Goal: Find specific page/section: Find specific page/section

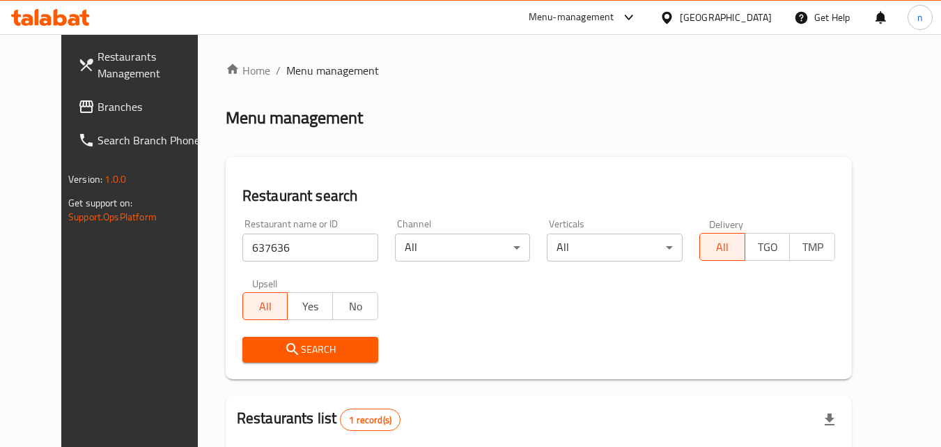
click at [751, 17] on div "[GEOGRAPHIC_DATA]" at bounding box center [726, 17] width 92 height 15
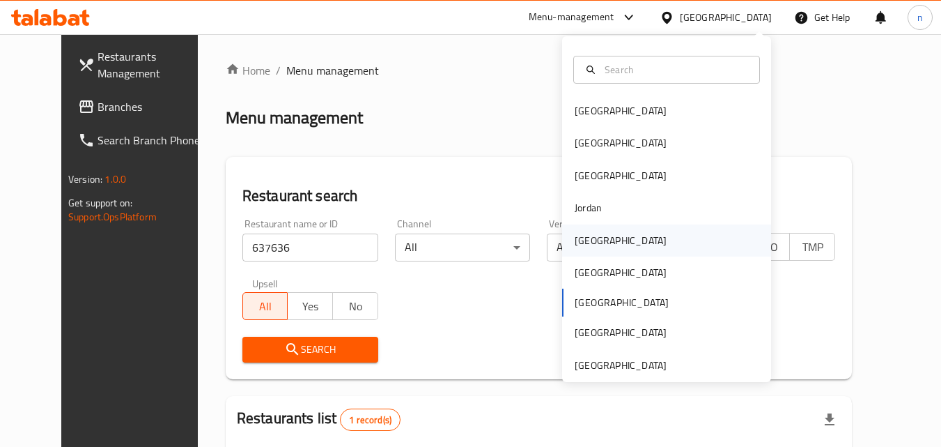
click at [597, 240] on div "[GEOGRAPHIC_DATA]" at bounding box center [621, 240] width 114 height 32
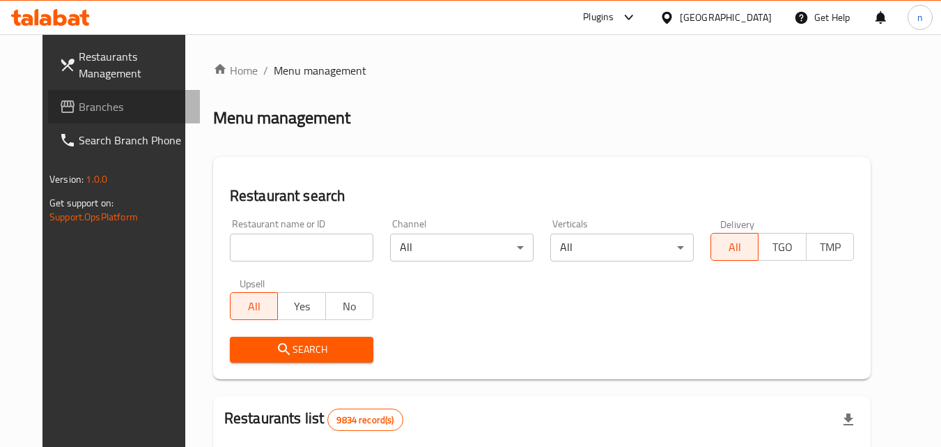
click at [79, 102] on span "Branches" at bounding box center [134, 106] width 110 height 17
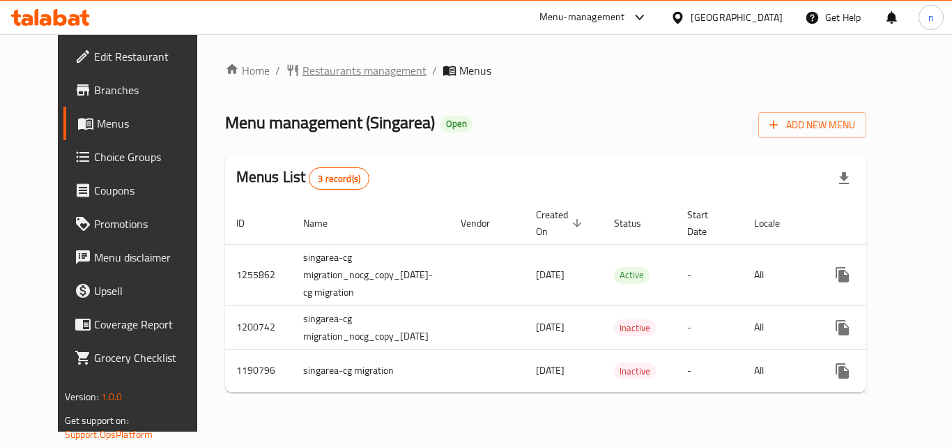
click at [336, 69] on span "Restaurants management" at bounding box center [364, 70] width 124 height 17
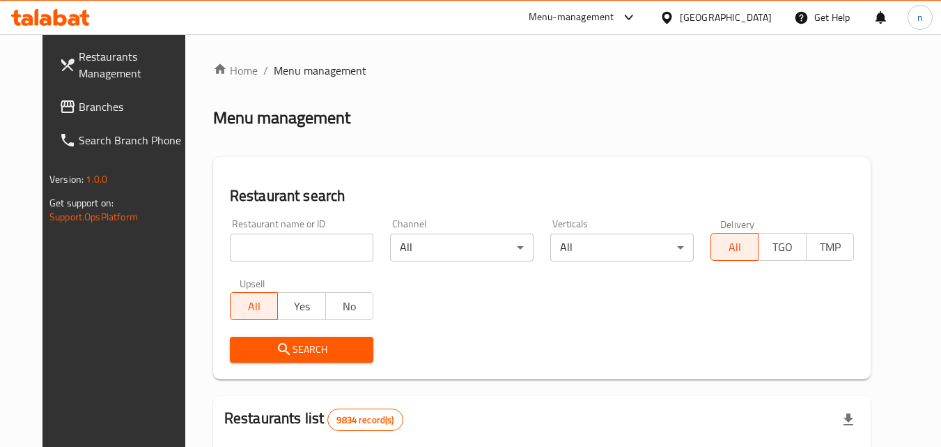
click at [306, 244] on input "search" at bounding box center [302, 247] width 144 height 28
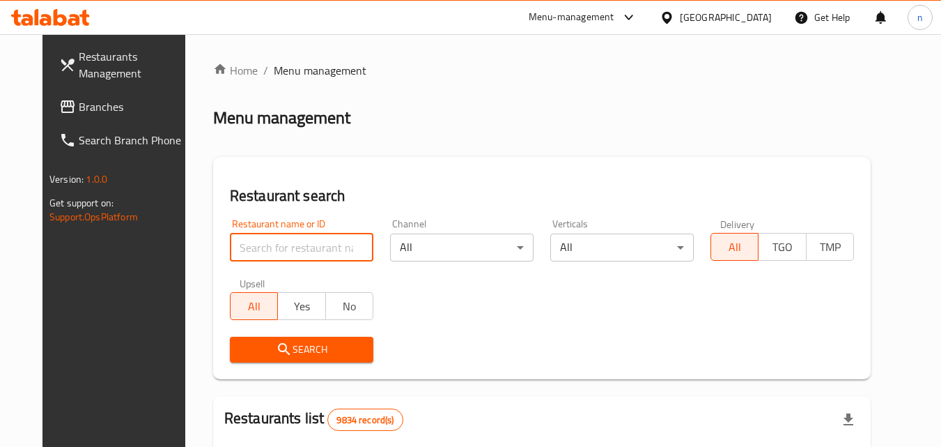
paste input "623221"
type input "623221"
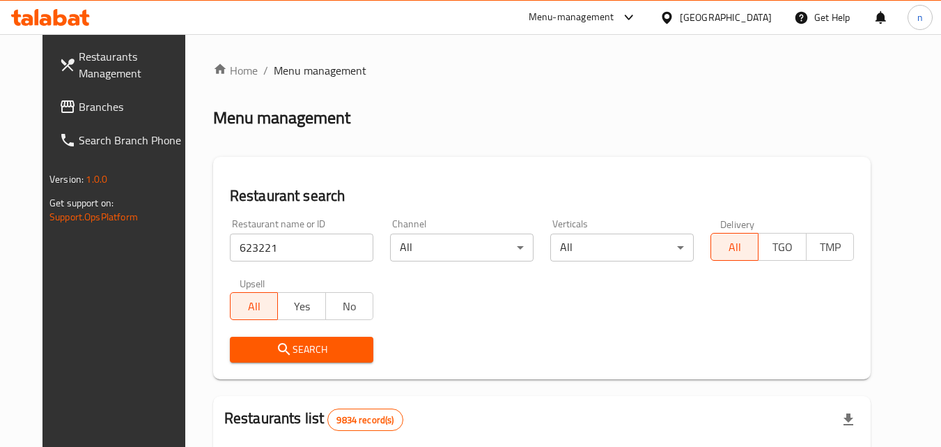
drag, startPoint x: 307, startPoint y: 355, endPoint x: 318, endPoint y: 351, distance: 12.3
click at [242, 357] on span "Search" at bounding box center [301, 349] width 121 height 17
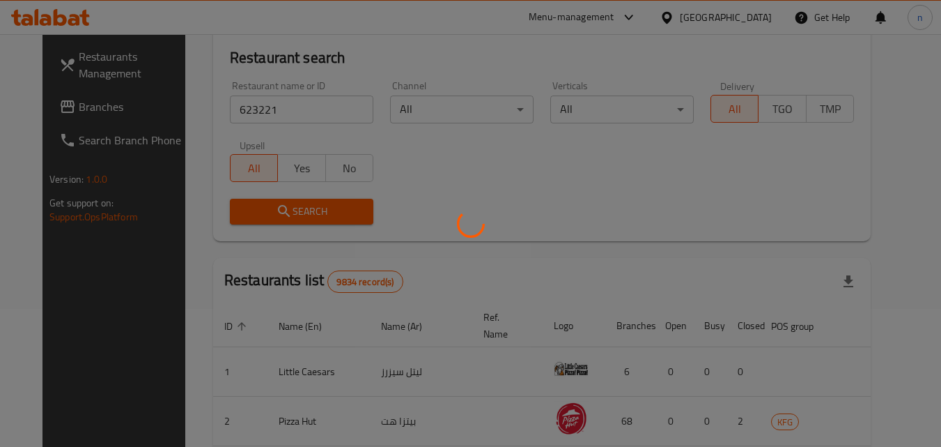
scroll to position [139, 0]
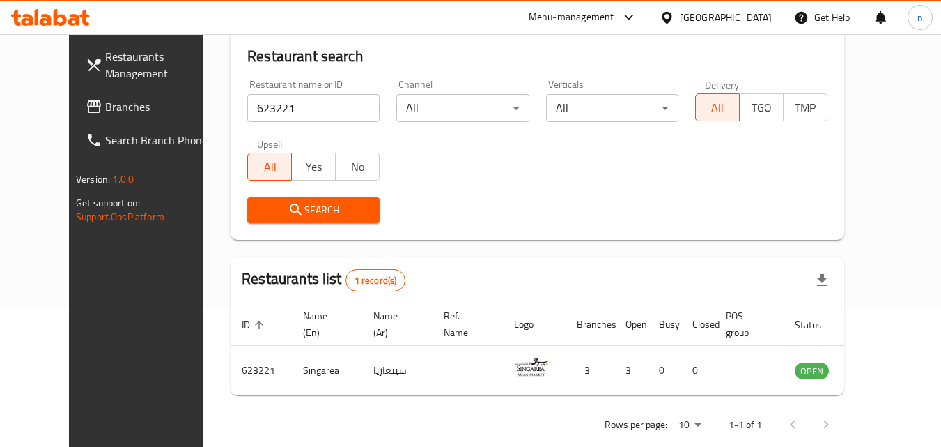
click at [680, 15] on div at bounding box center [670, 17] width 20 height 15
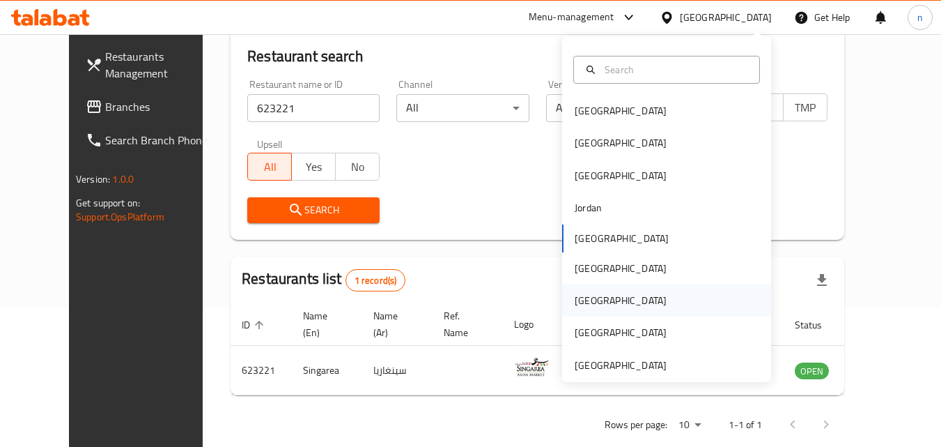
click at [605, 298] on div "[GEOGRAPHIC_DATA]" at bounding box center [666, 300] width 209 height 32
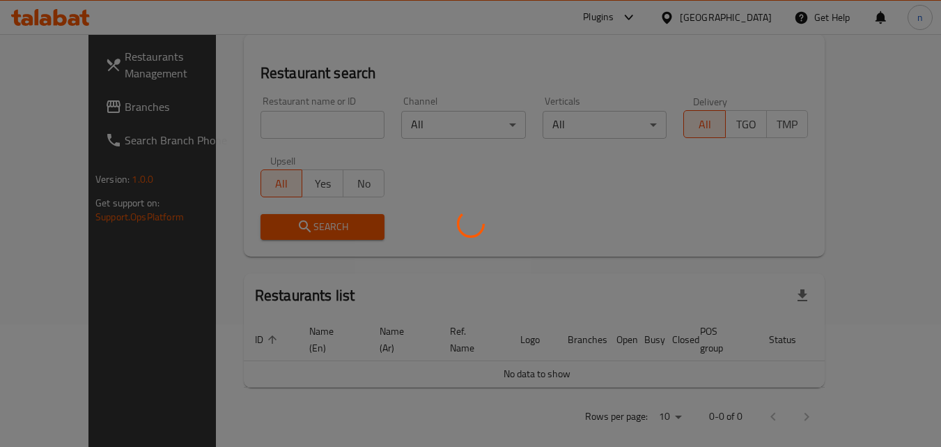
scroll to position [139, 0]
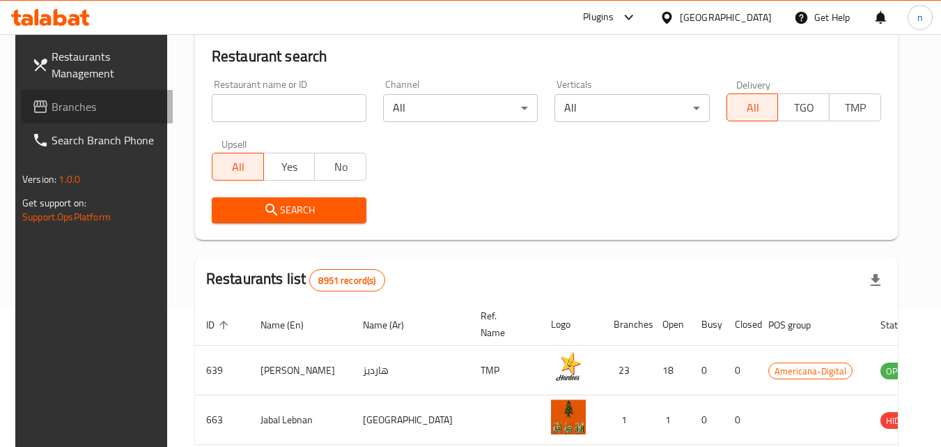
click at [86, 101] on span "Branches" at bounding box center [107, 106] width 110 height 17
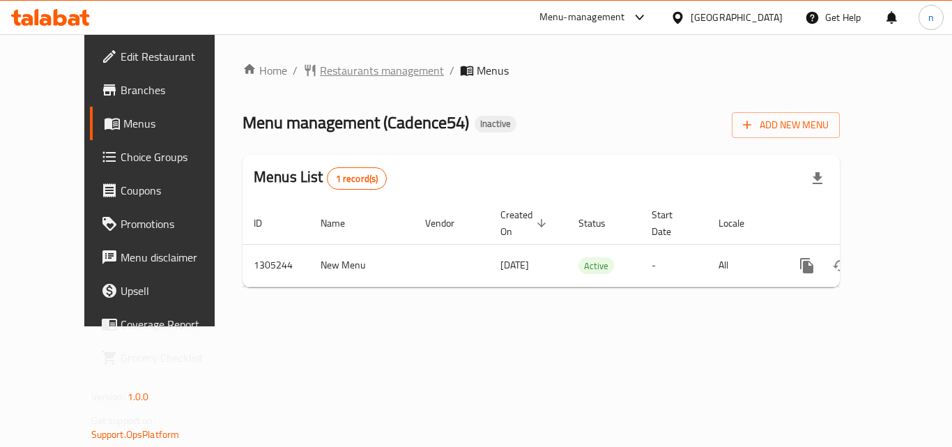
click at [340, 61] on div "Home / Restaurants management / Menus Menu management ( Cadence54 ) Inactive Ad…" at bounding box center [541, 180] width 653 height 292
click at [340, 62] on span "Restaurants management" at bounding box center [382, 70] width 124 height 17
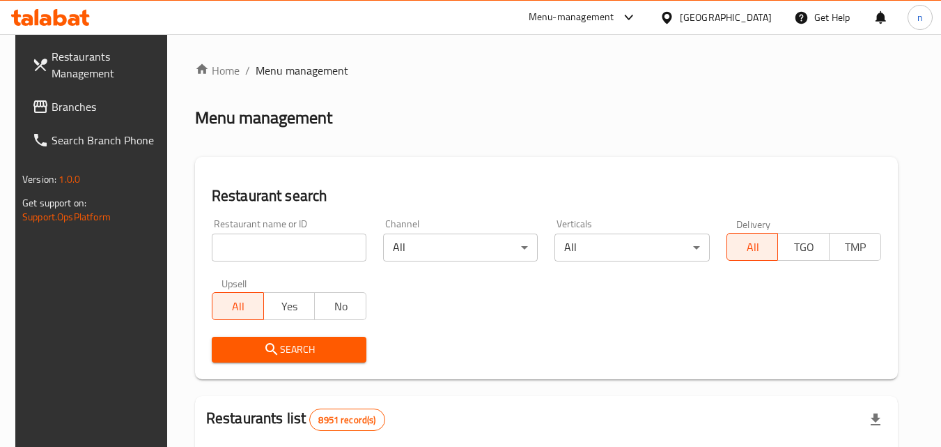
click at [262, 241] on input "search" at bounding box center [289, 247] width 155 height 28
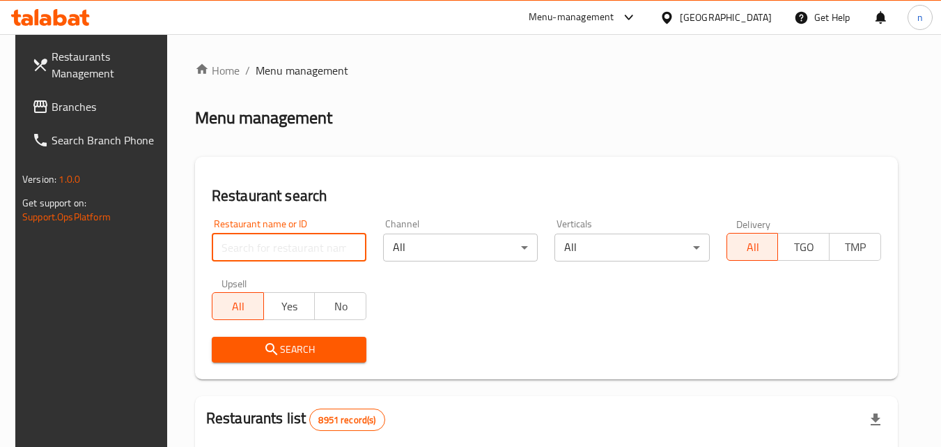
paste input "703487"
type input "703487"
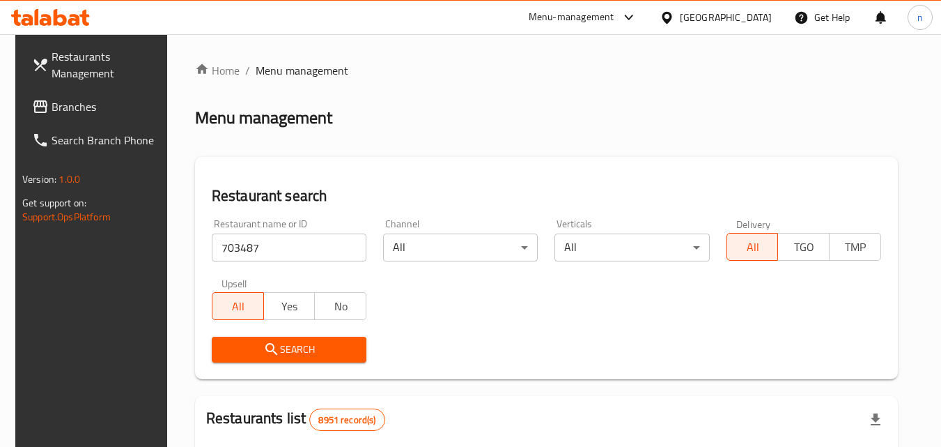
click at [281, 350] on span "Search" at bounding box center [289, 349] width 132 height 17
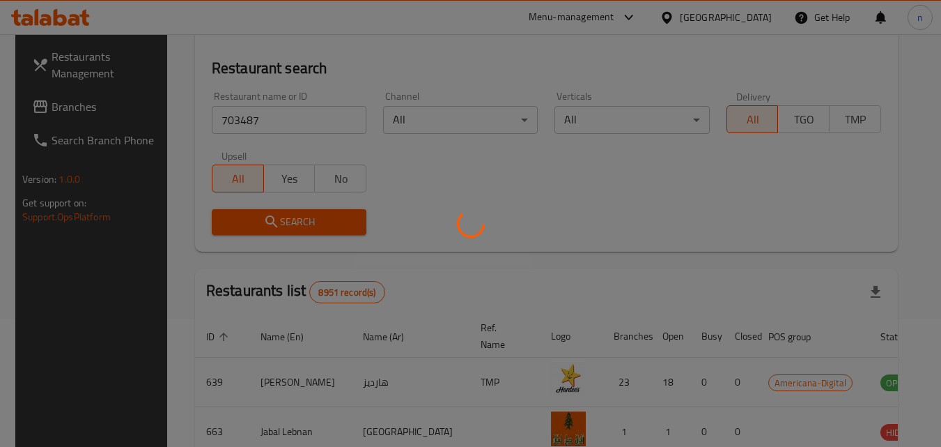
scroll to position [139, 0]
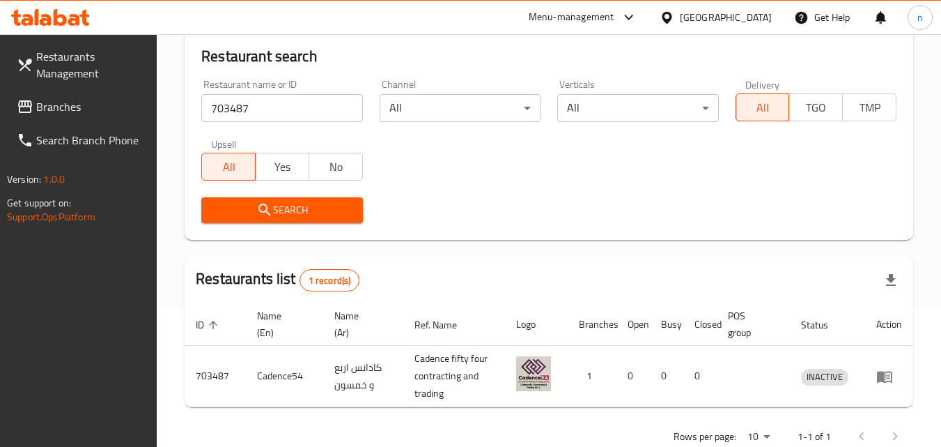
click at [680, 10] on div at bounding box center [670, 17] width 20 height 15
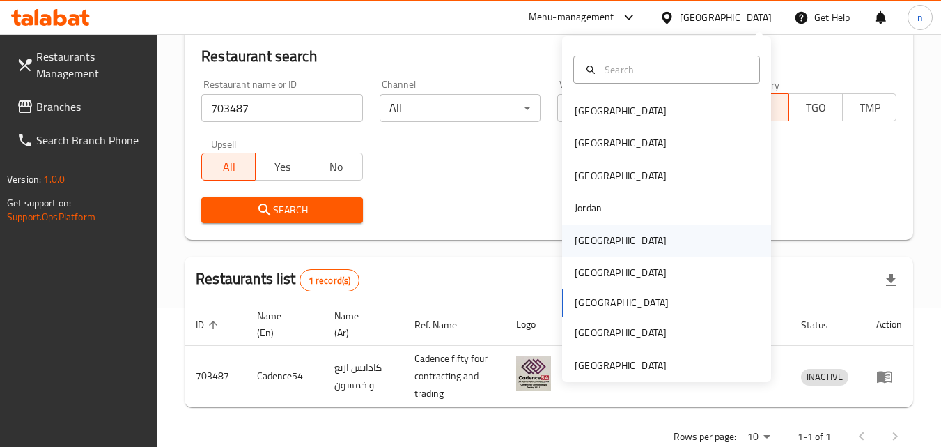
click at [607, 241] on div "[GEOGRAPHIC_DATA]" at bounding box center [666, 240] width 209 height 32
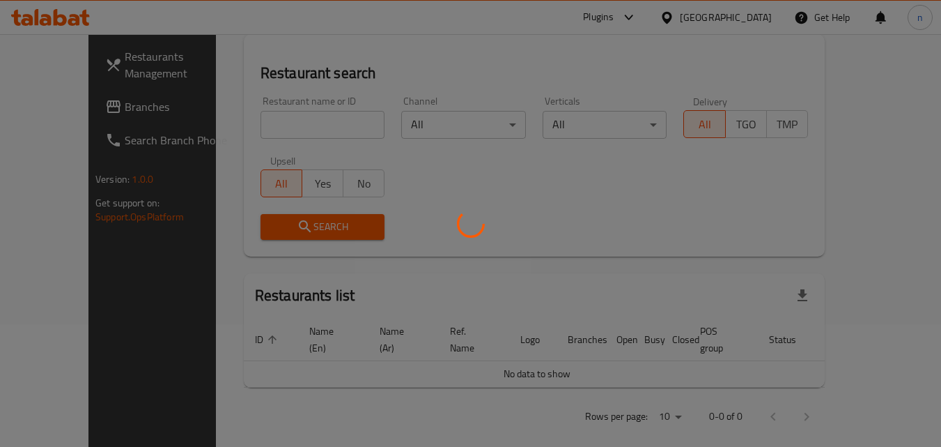
scroll to position [139, 0]
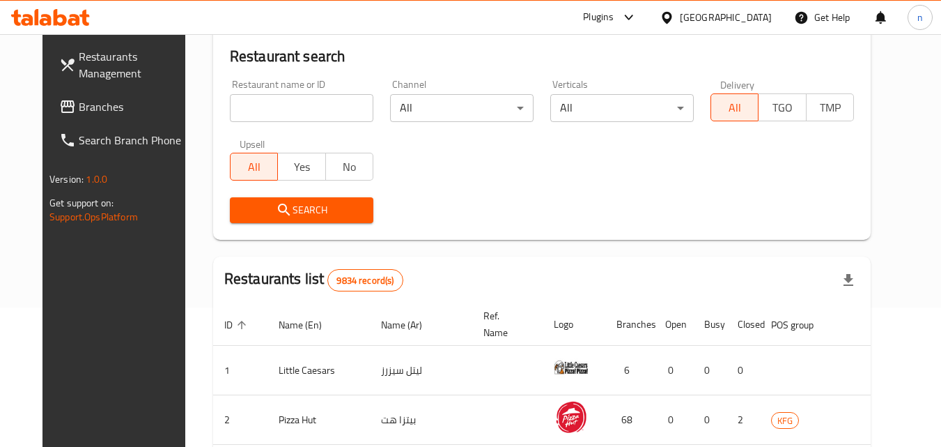
click at [99, 108] on span "Branches" at bounding box center [134, 106] width 110 height 17
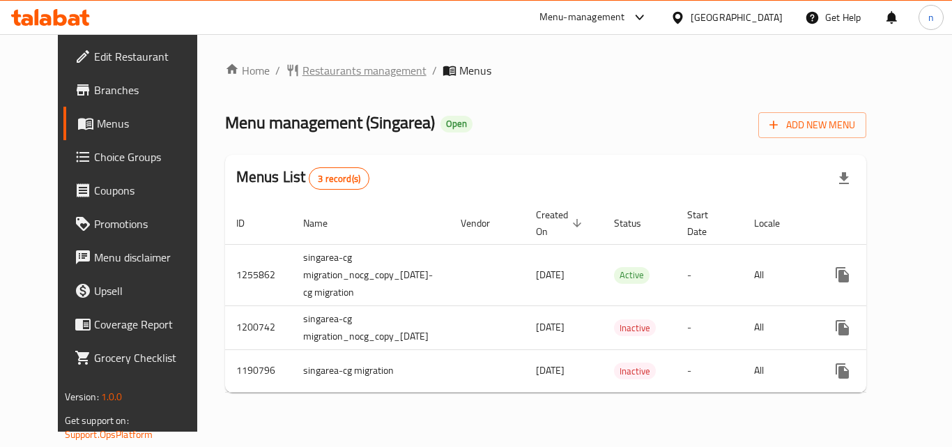
click at [321, 63] on span "Restaurants management" at bounding box center [364, 70] width 124 height 17
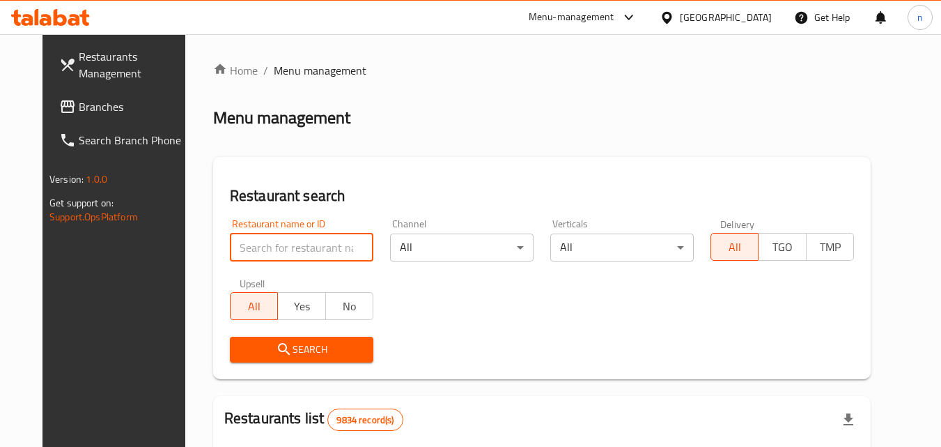
click at [277, 254] on input "search" at bounding box center [302, 247] width 144 height 28
paste input "623221"
type input "623221"
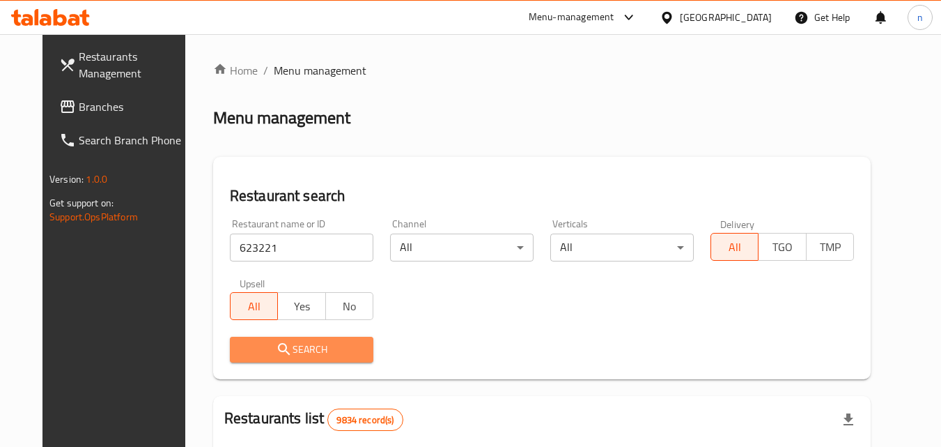
click at [277, 344] on span "Search" at bounding box center [301, 349] width 121 height 17
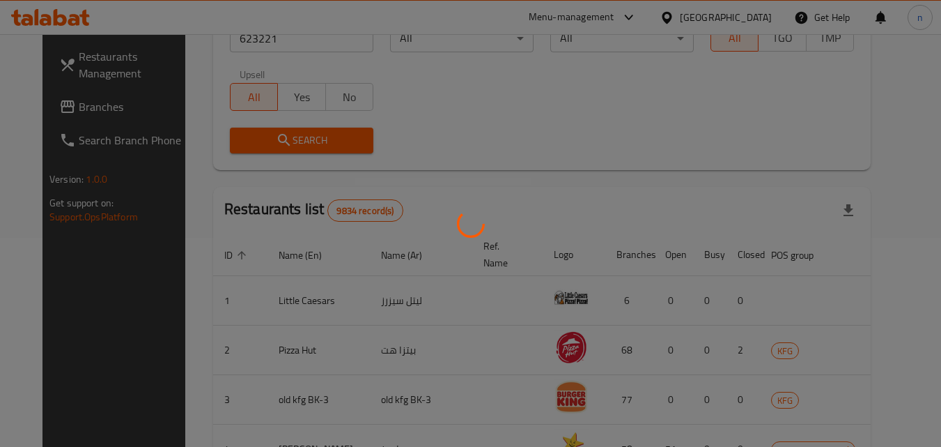
scroll to position [163, 0]
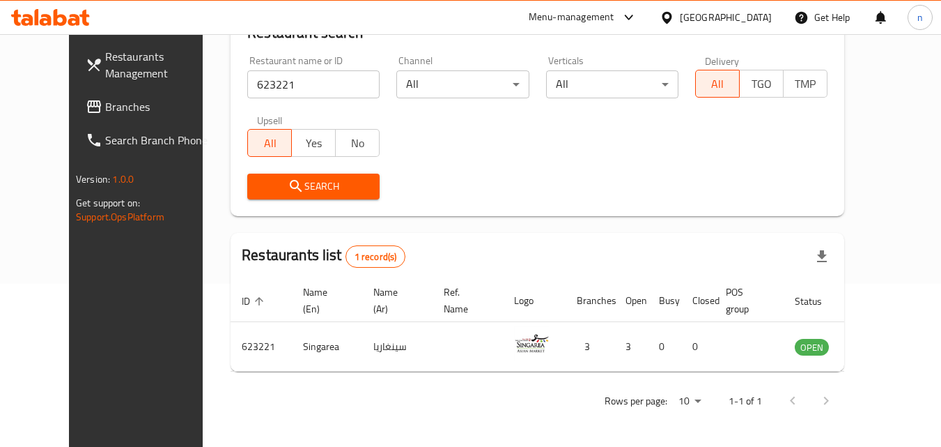
click at [754, 10] on div "[GEOGRAPHIC_DATA]" at bounding box center [726, 17] width 92 height 15
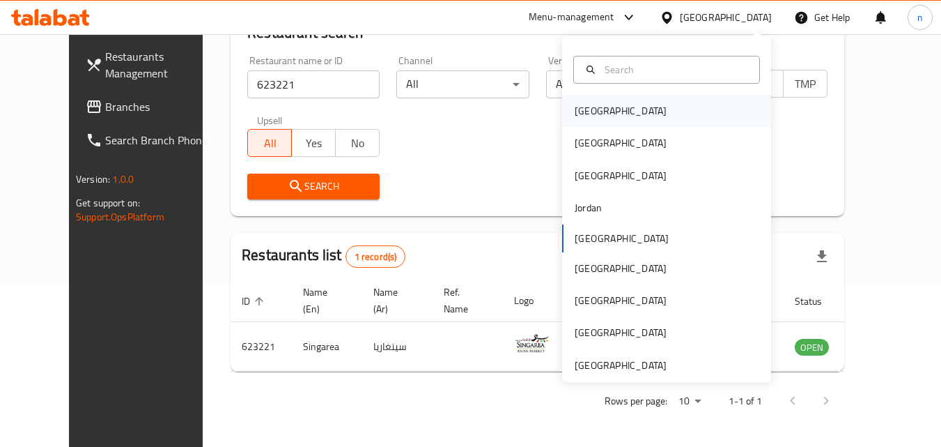
click at [598, 105] on div "[GEOGRAPHIC_DATA]" at bounding box center [621, 111] width 114 height 32
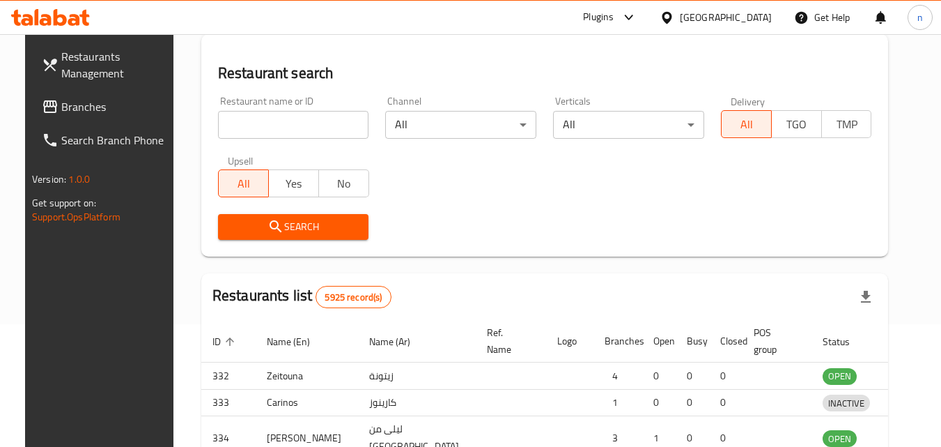
scroll to position [163, 0]
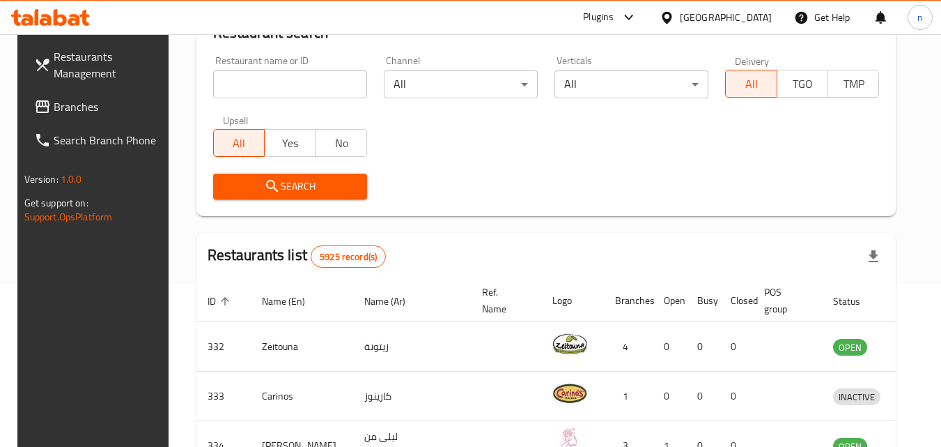
click at [91, 103] on span "Branches" at bounding box center [109, 106] width 110 height 17
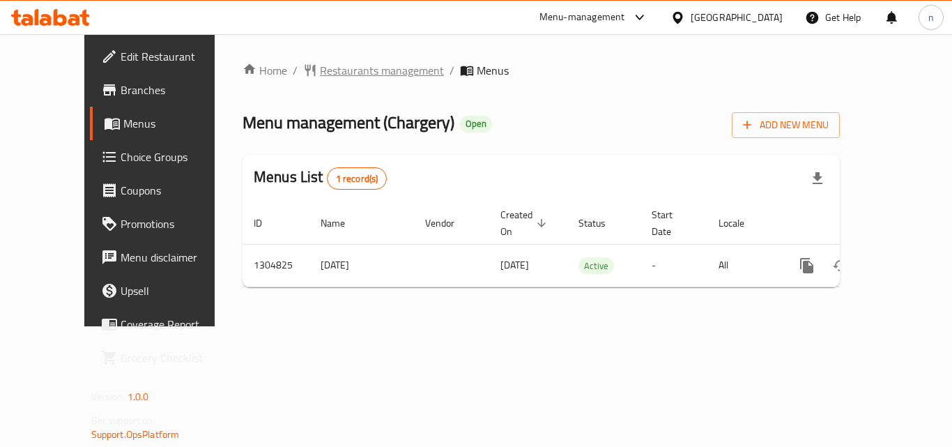
click at [339, 70] on span "Restaurants management" at bounding box center [382, 70] width 124 height 17
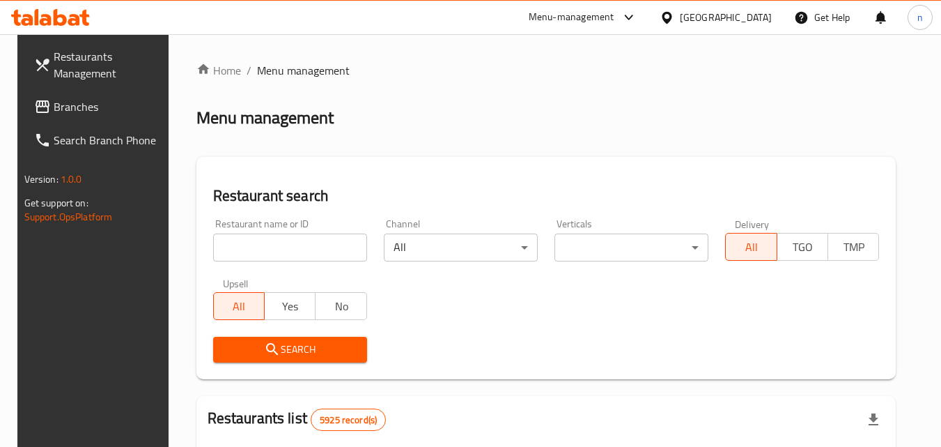
click at [272, 248] on input "search" at bounding box center [290, 247] width 154 height 28
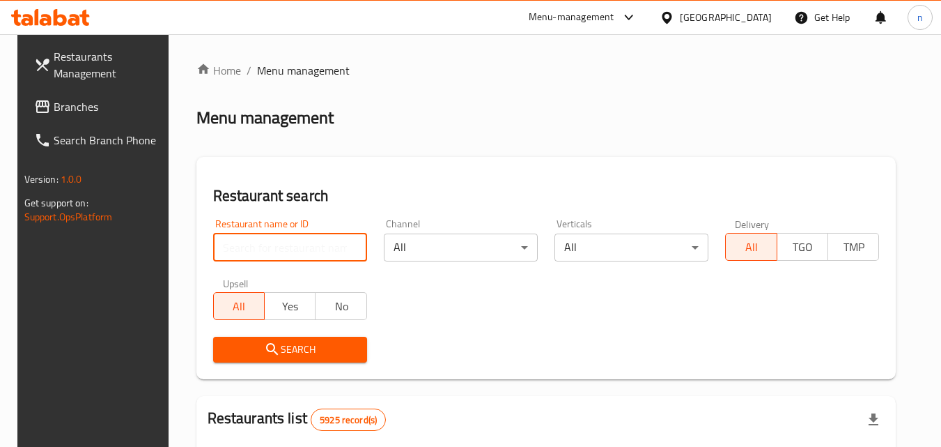
paste input "692727"
type input "692727"
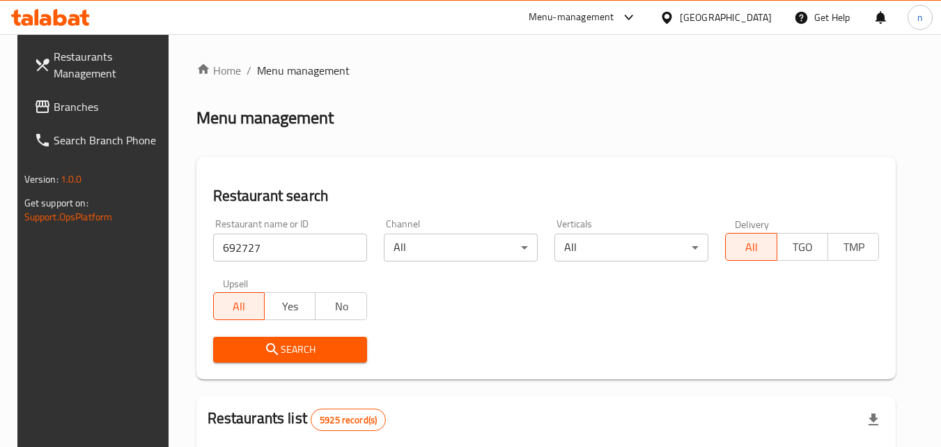
click at [277, 353] on span "Search" at bounding box center [290, 349] width 132 height 17
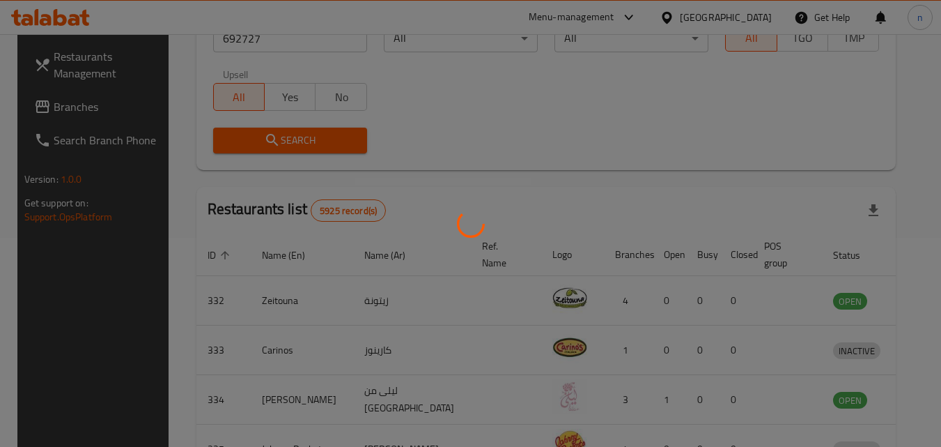
scroll to position [163, 0]
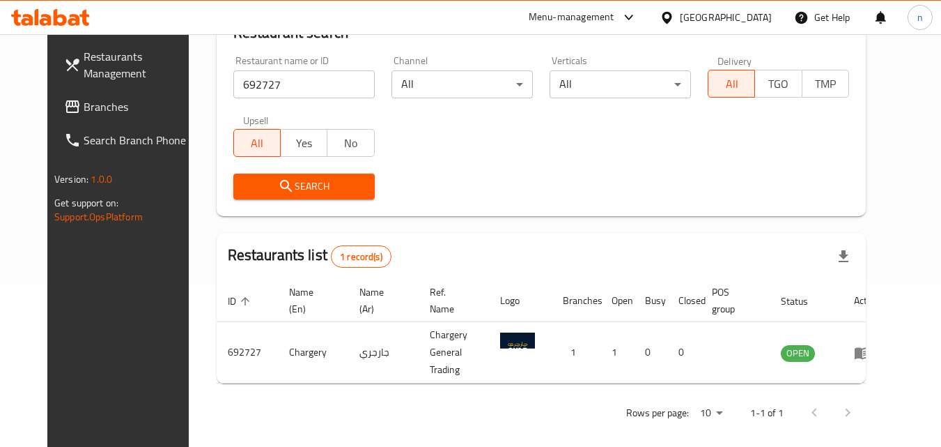
drag, startPoint x: 743, startPoint y: 21, endPoint x: 716, endPoint y: 33, distance: 29.3
click at [741, 21] on div "[GEOGRAPHIC_DATA]" at bounding box center [726, 17] width 92 height 15
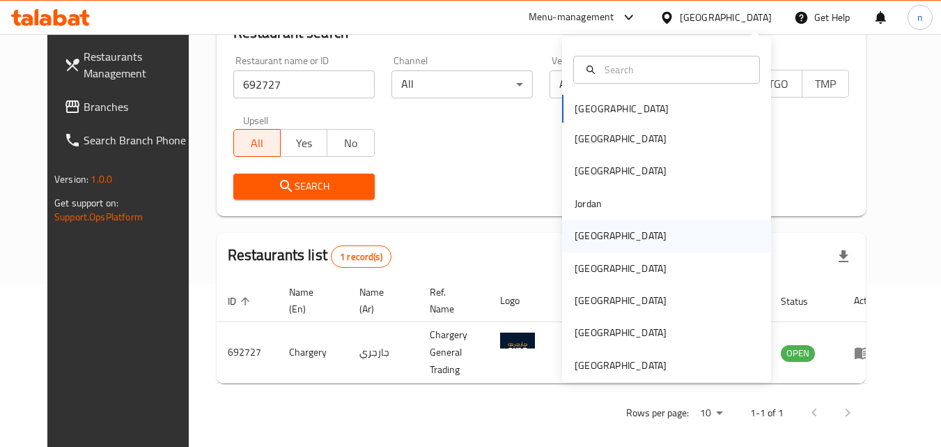
click at [585, 234] on div "[GEOGRAPHIC_DATA]" at bounding box center [621, 235] width 92 height 15
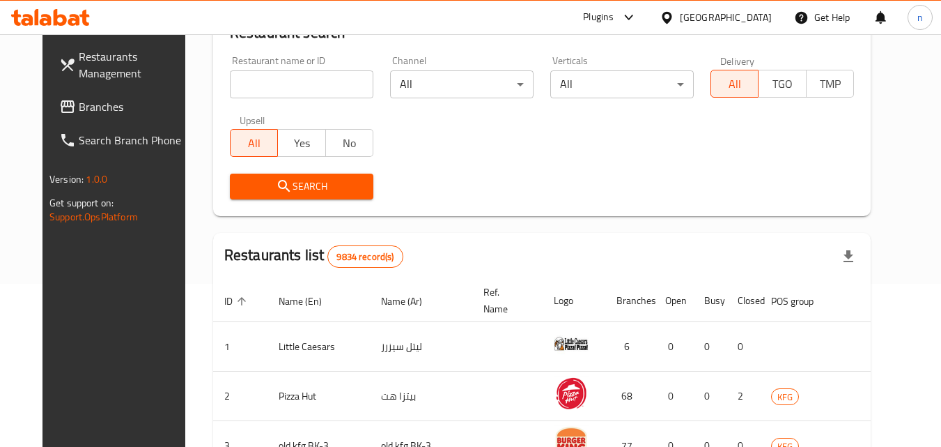
scroll to position [93, 0]
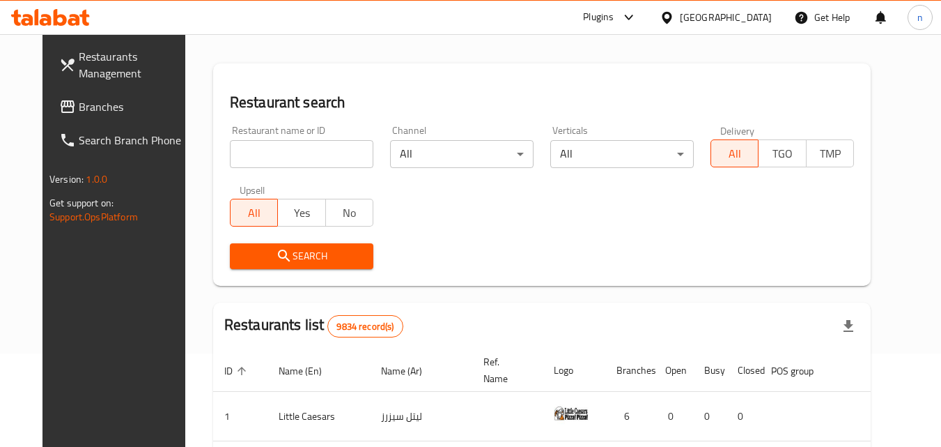
click at [102, 110] on span "Branches" at bounding box center [134, 106] width 110 height 17
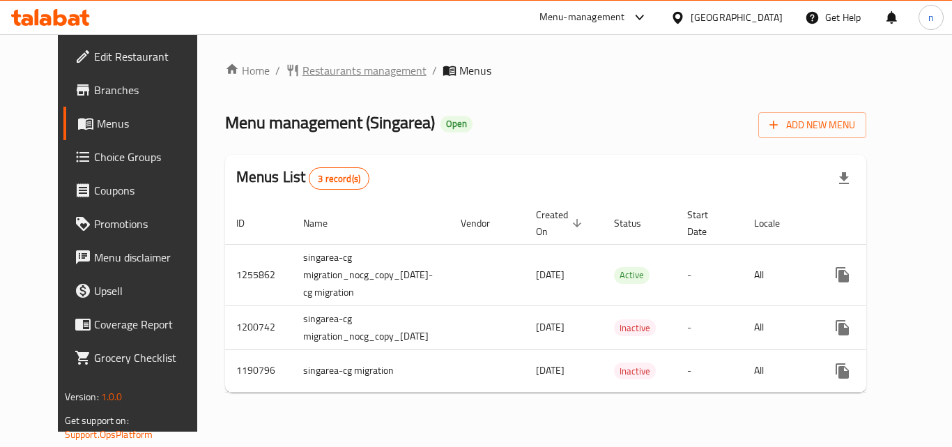
click at [329, 73] on span "Restaurants management" at bounding box center [364, 70] width 124 height 17
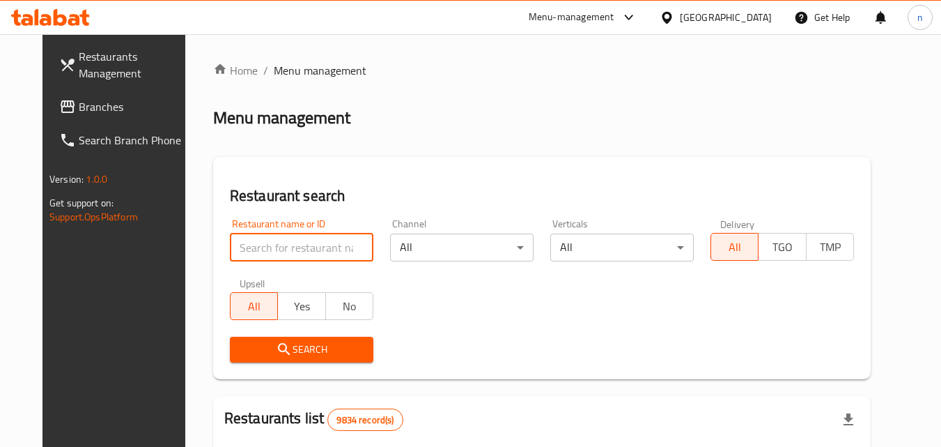
click at [262, 247] on input "search" at bounding box center [302, 247] width 144 height 28
paste input "623221"
type input "623221"
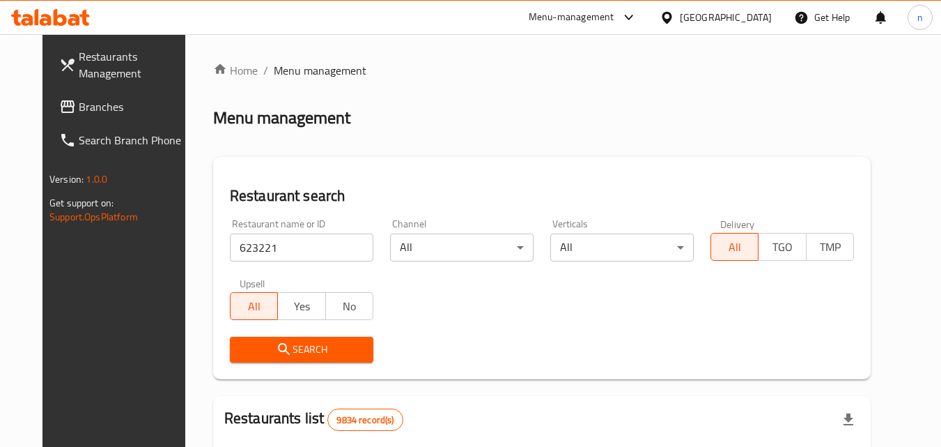
click at [286, 350] on span "Search" at bounding box center [301, 349] width 121 height 17
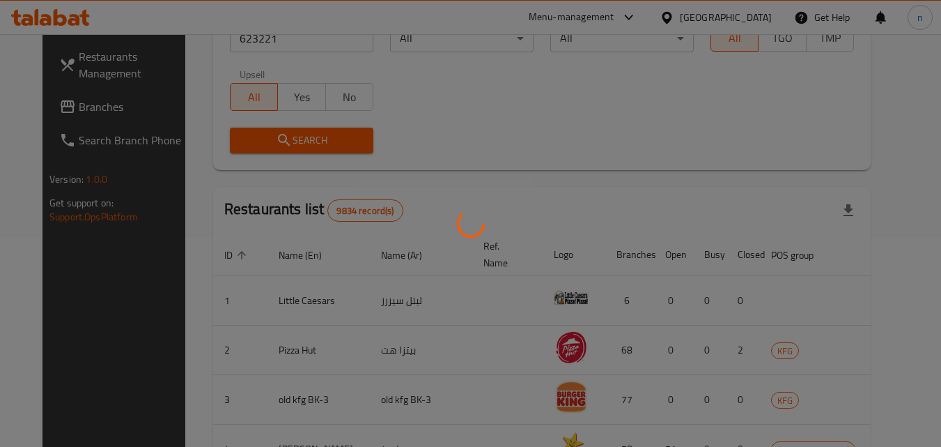
scroll to position [163, 0]
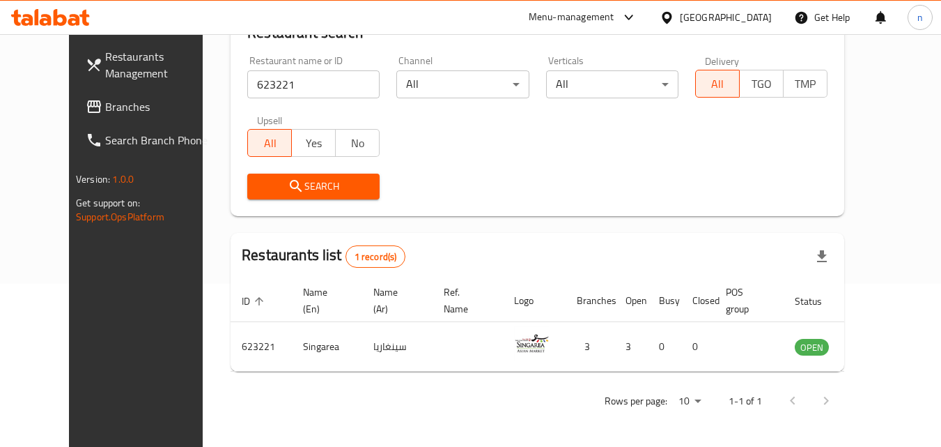
click at [764, 13] on div "[GEOGRAPHIC_DATA]" at bounding box center [726, 17] width 92 height 15
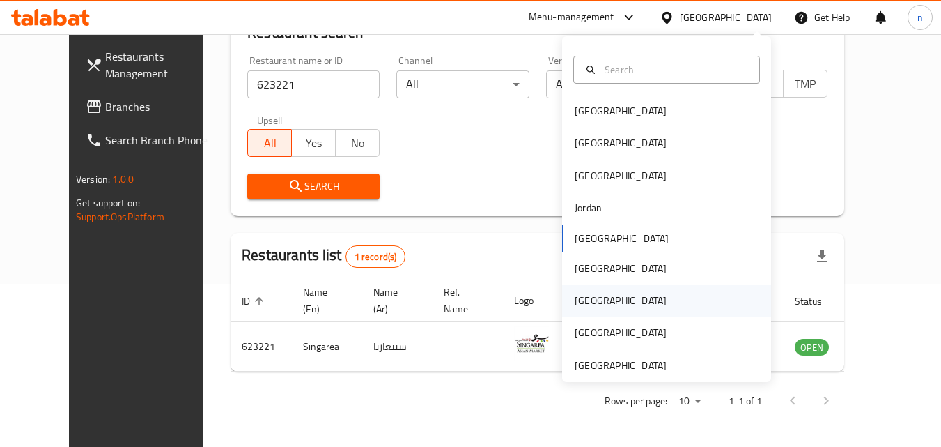
click at [585, 297] on div "[GEOGRAPHIC_DATA]" at bounding box center [621, 300] width 92 height 15
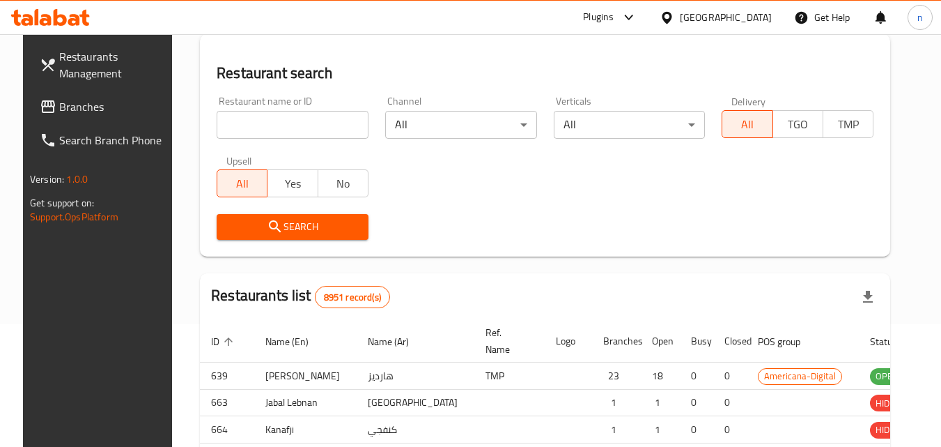
scroll to position [163, 0]
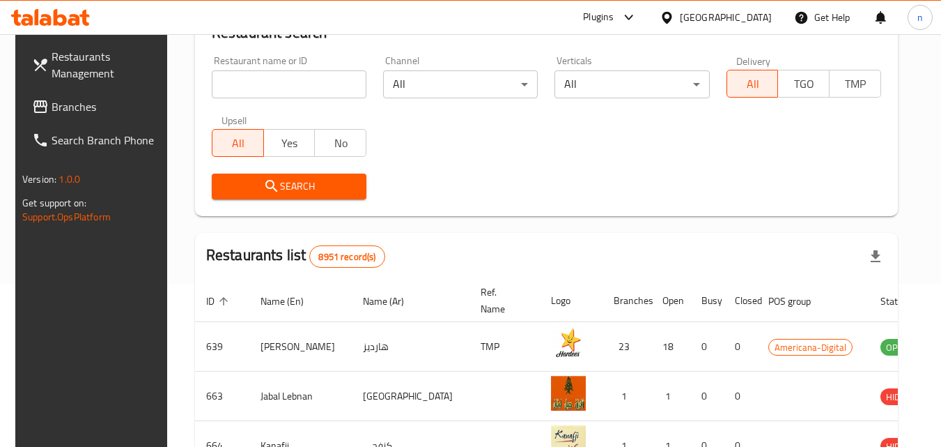
click at [115, 102] on span "Branches" at bounding box center [107, 106] width 110 height 17
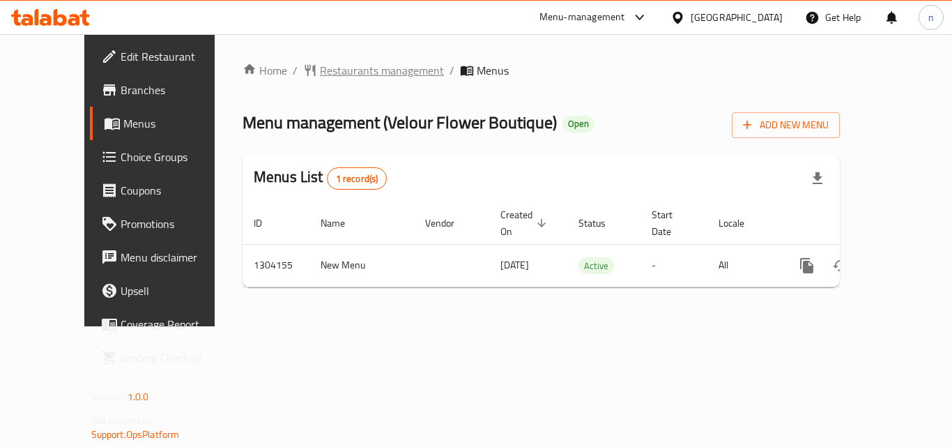
click at [320, 69] on span "Restaurants management" at bounding box center [382, 70] width 124 height 17
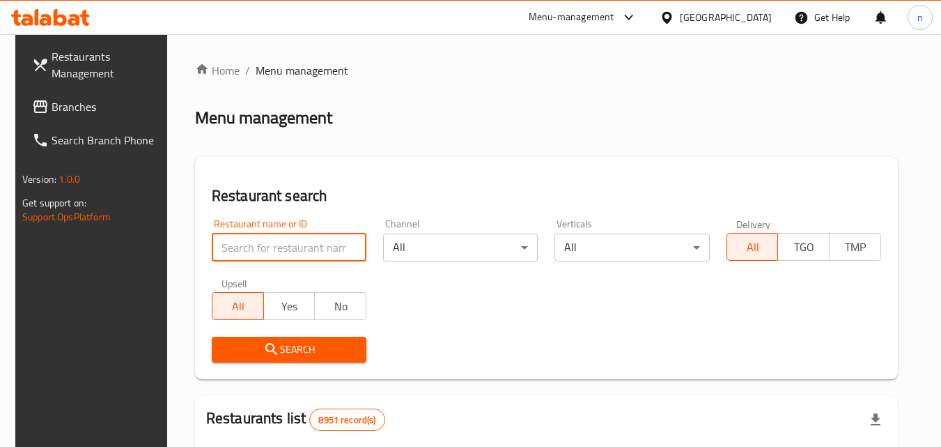
click at [249, 243] on input "search" at bounding box center [289, 247] width 155 height 28
paste input "703085"
type input "703085"
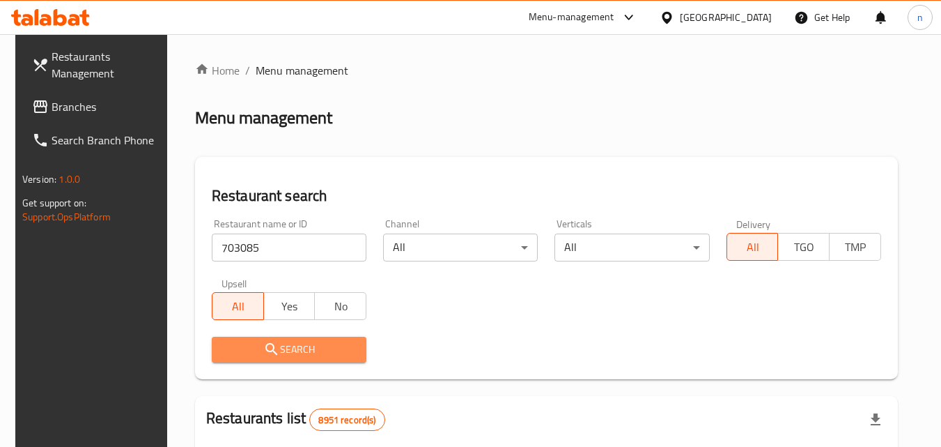
click at [277, 348] on span "Search" at bounding box center [289, 349] width 132 height 17
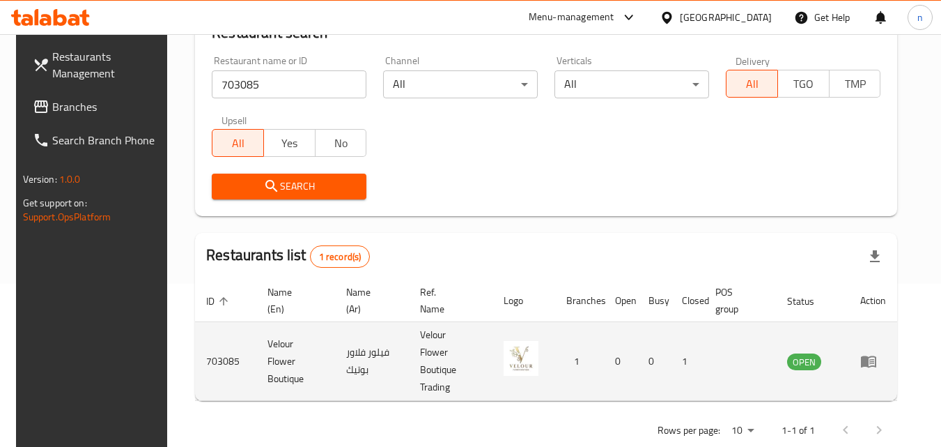
scroll to position [175, 0]
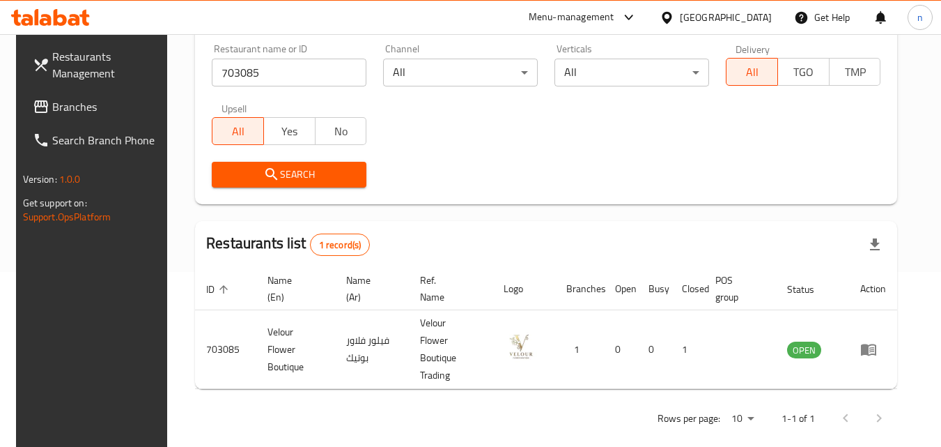
click at [759, 20] on div "[GEOGRAPHIC_DATA]" at bounding box center [726, 17] width 92 height 15
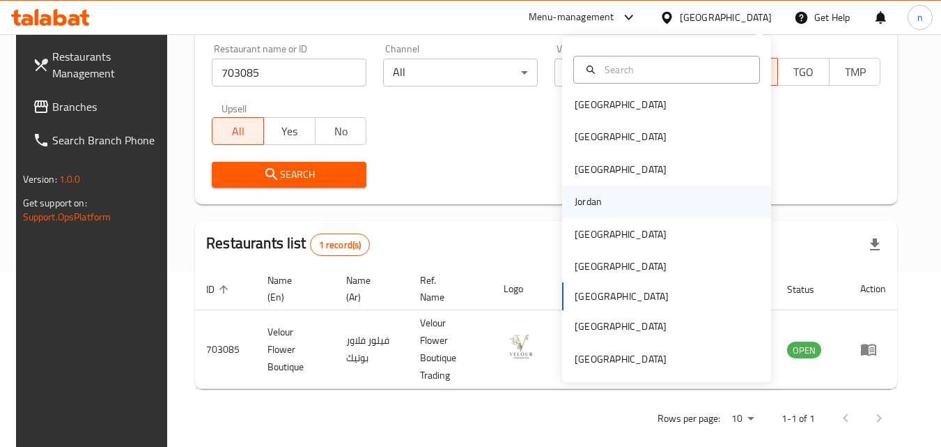
scroll to position [8, 0]
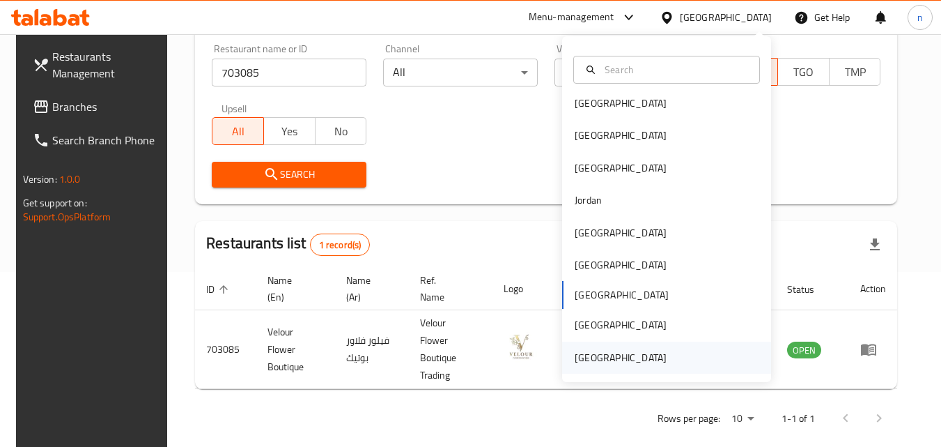
click at [601, 346] on div "[GEOGRAPHIC_DATA]" at bounding box center [621, 357] width 114 height 32
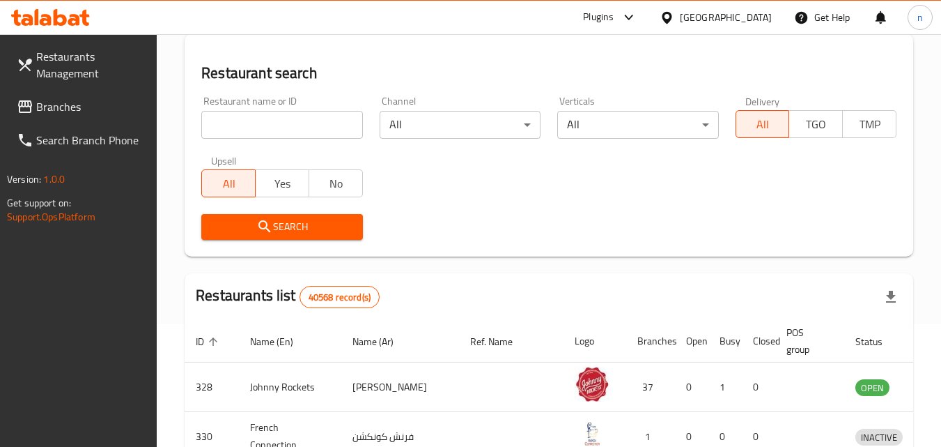
scroll to position [175, 0]
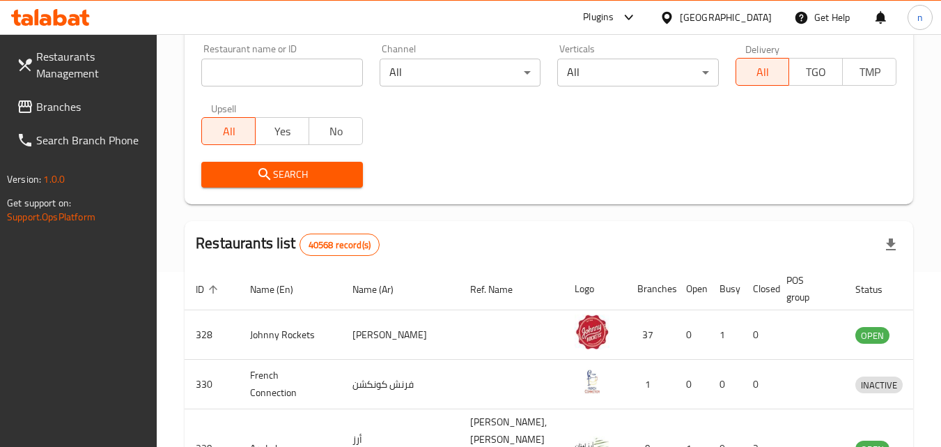
click at [84, 104] on span "Branches" at bounding box center [91, 106] width 110 height 17
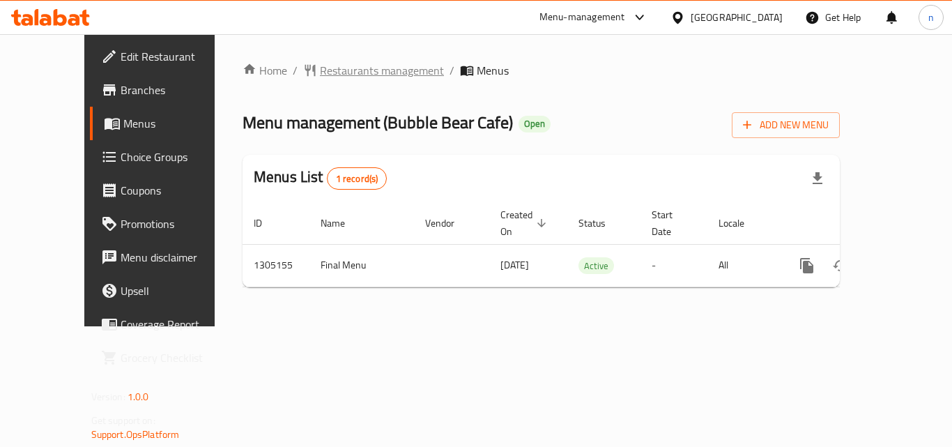
click at [327, 69] on span "Restaurants management" at bounding box center [382, 70] width 124 height 17
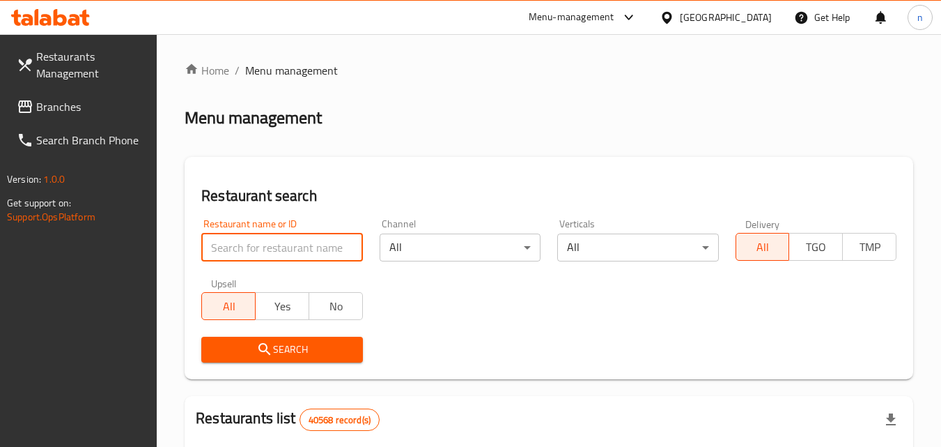
click at [277, 237] on input "search" at bounding box center [281, 247] width 161 height 28
paste input "703485"
type input "703485"
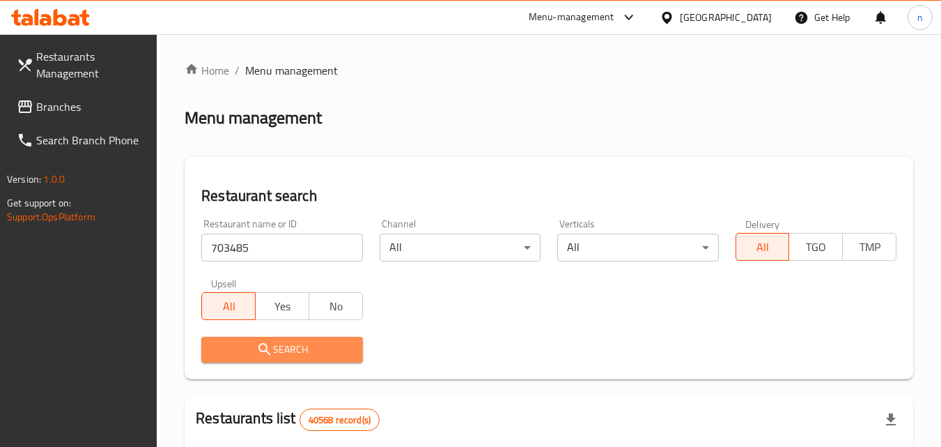
click at [284, 348] on span "Search" at bounding box center [281, 349] width 139 height 17
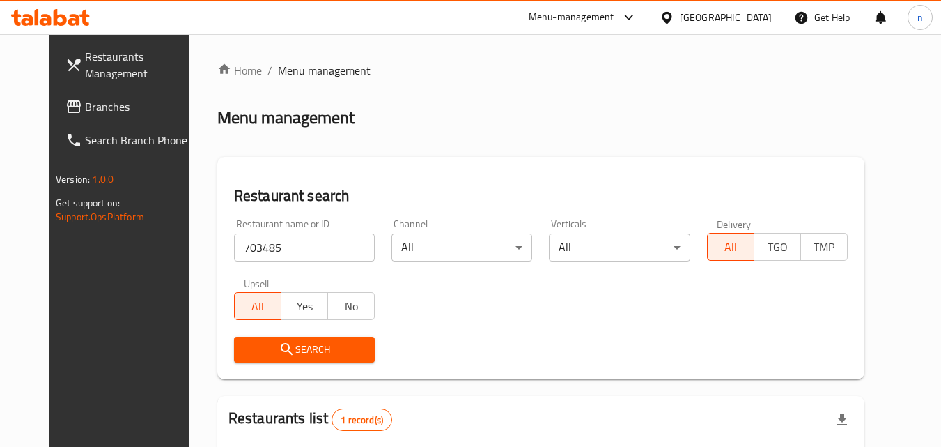
click at [720, 11] on div "[GEOGRAPHIC_DATA]" at bounding box center [726, 17] width 92 height 15
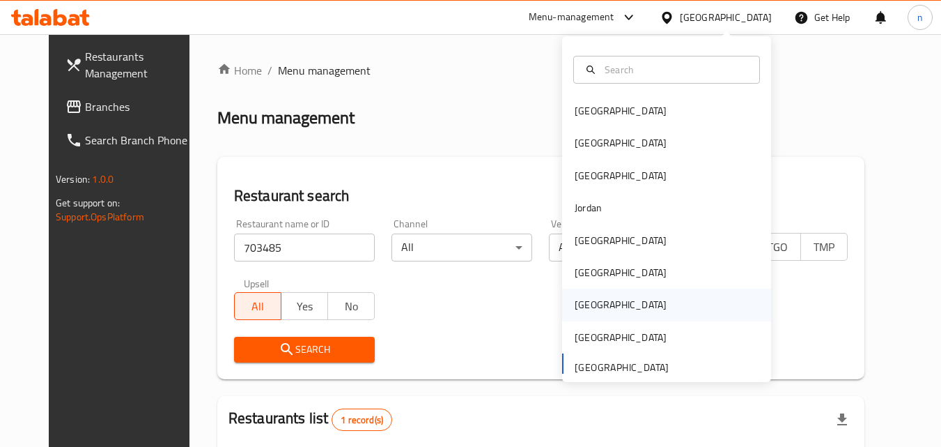
click at [583, 299] on div "[GEOGRAPHIC_DATA]" at bounding box center [621, 304] width 92 height 15
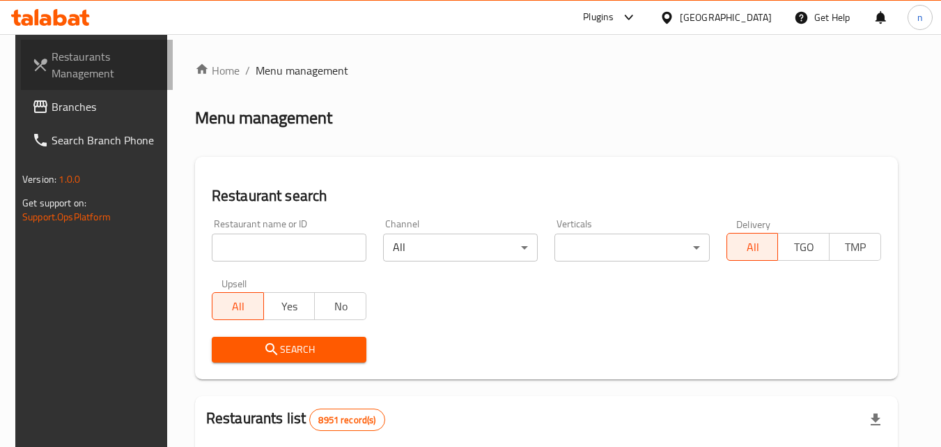
click at [102, 89] on link "Restaurants Management" at bounding box center [97, 65] width 152 height 50
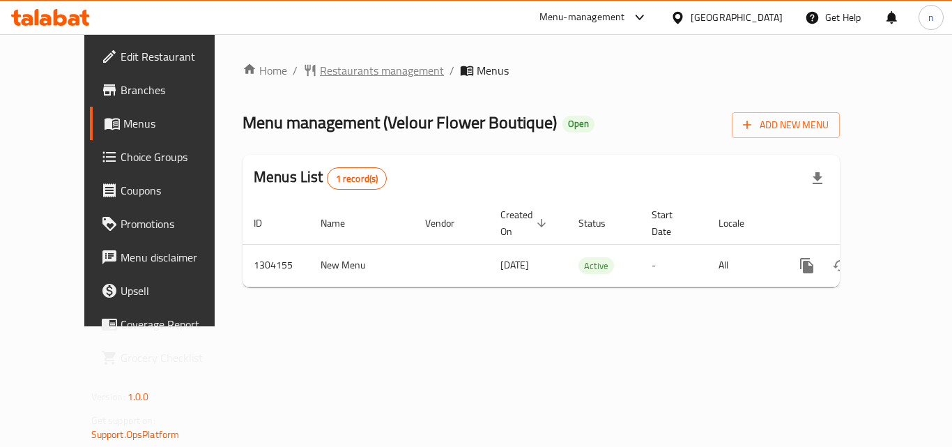
click at [328, 69] on span "Restaurants management" at bounding box center [382, 70] width 124 height 17
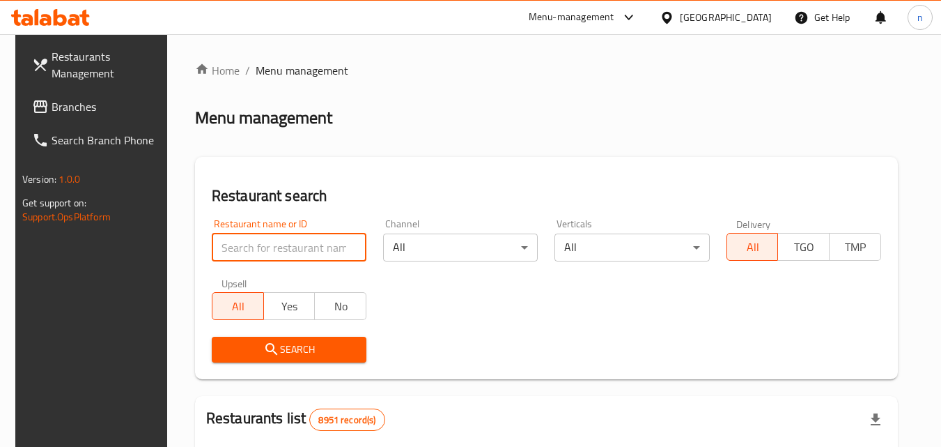
click at [279, 246] on input "search" at bounding box center [289, 247] width 155 height 28
paste input "703085"
type input "703085"
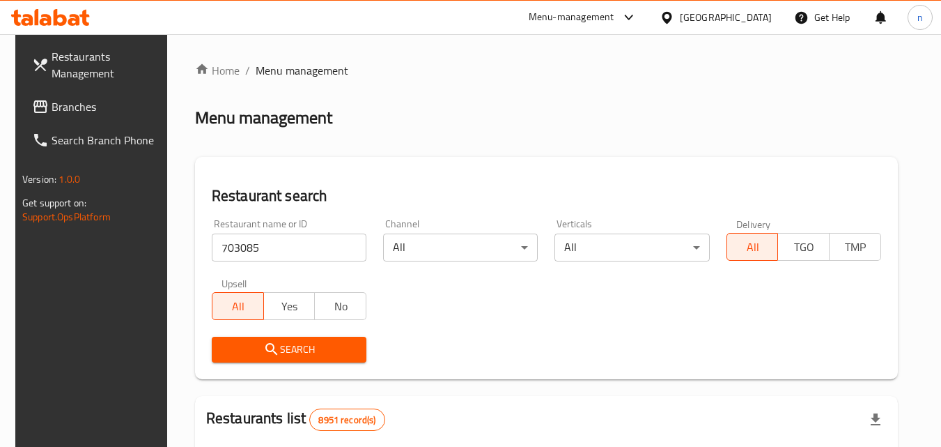
click at [302, 355] on span "Search" at bounding box center [289, 349] width 132 height 17
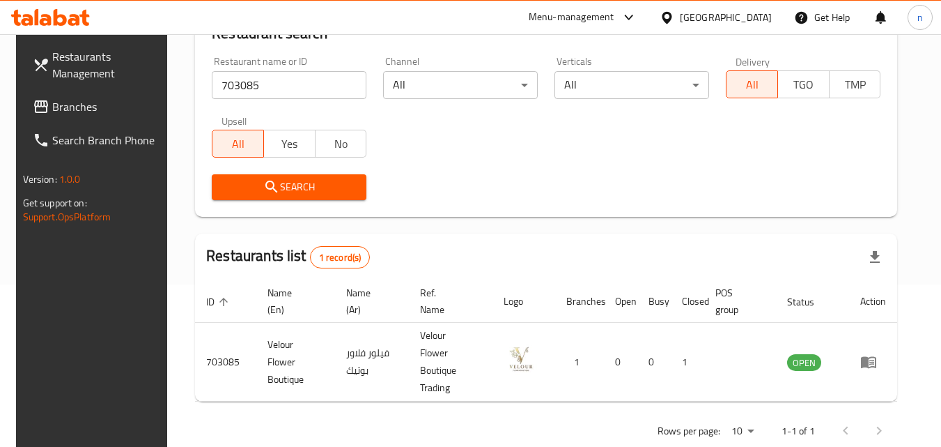
scroll to position [175, 0]
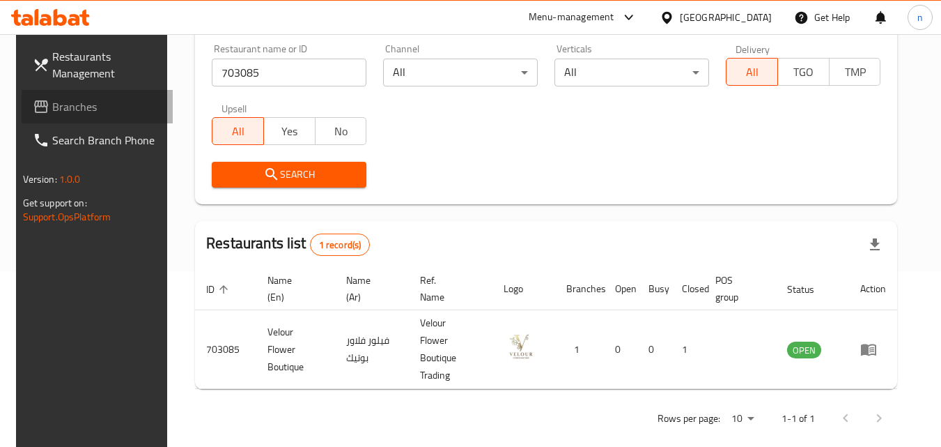
click at [109, 103] on span "Branches" at bounding box center [107, 106] width 110 height 17
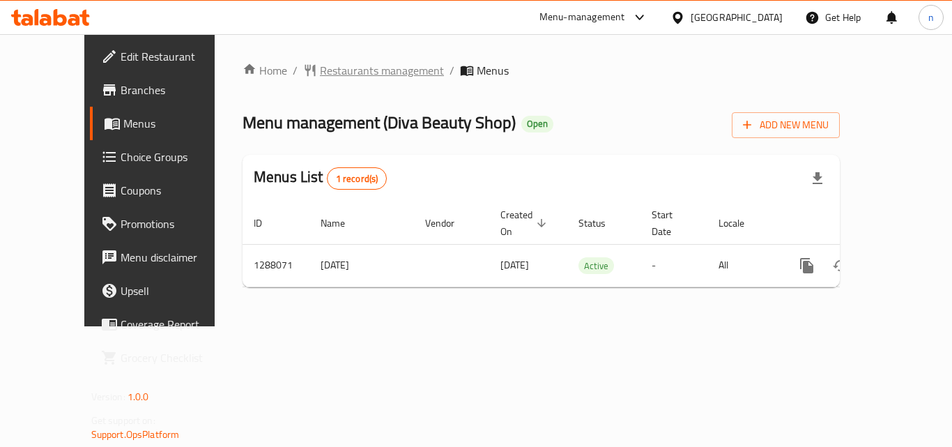
click at [327, 77] on span "Restaurants management" at bounding box center [382, 70] width 124 height 17
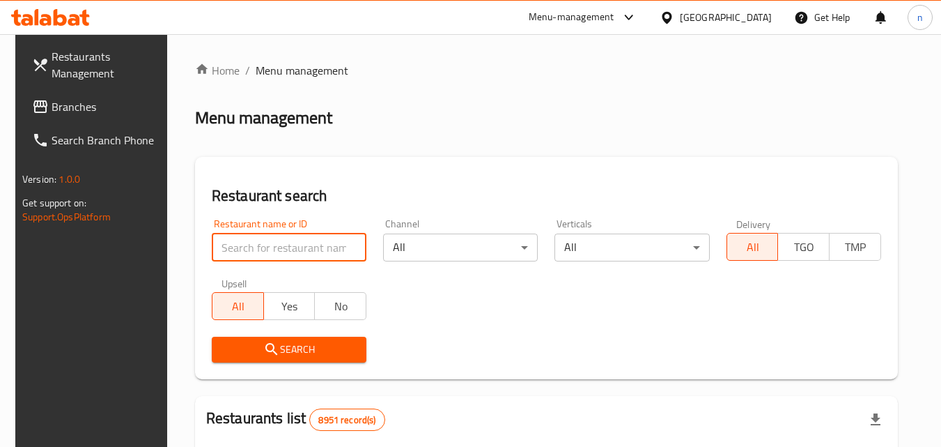
click at [293, 241] on input "search" at bounding box center [289, 247] width 155 height 28
paste input "696964"
type input "696964"
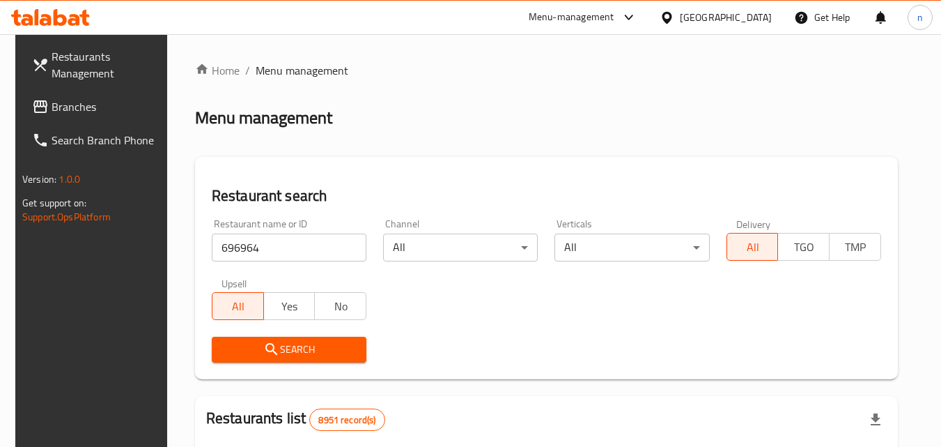
click at [297, 341] on span "Search" at bounding box center [289, 349] width 132 height 17
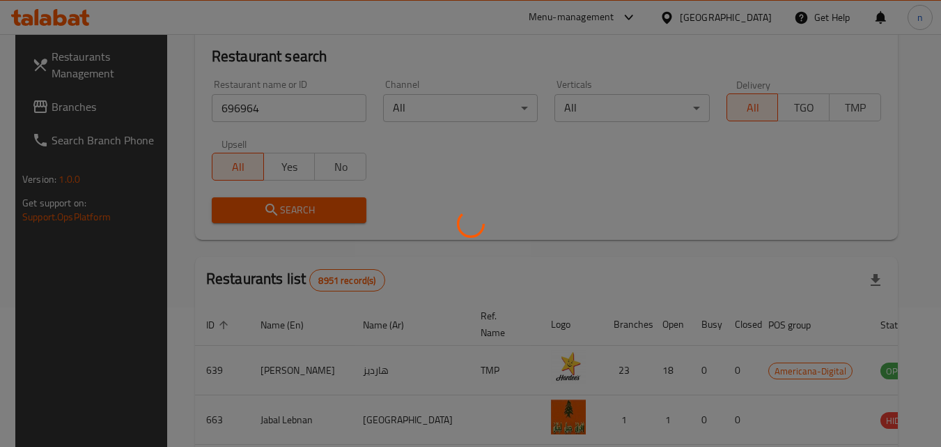
scroll to position [163, 0]
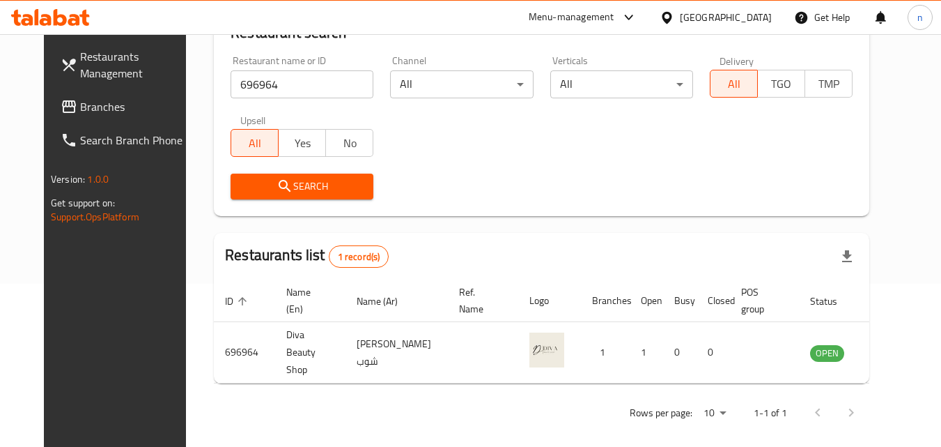
click at [680, 15] on div at bounding box center [670, 17] width 20 height 15
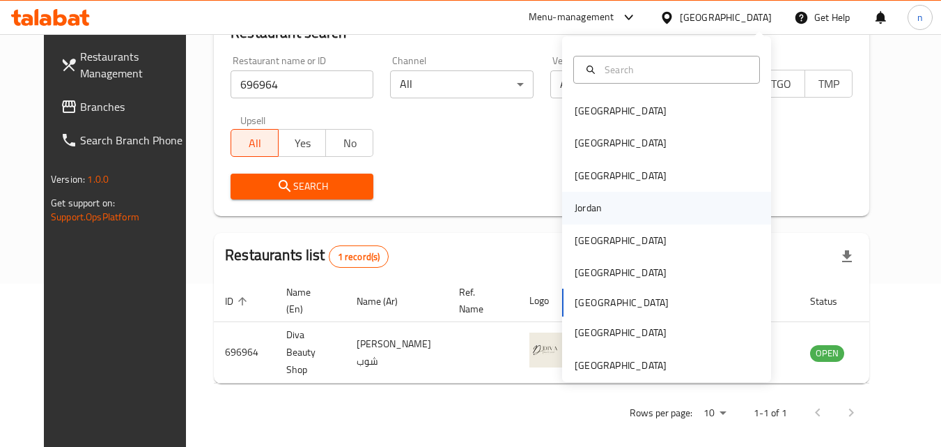
scroll to position [8, 0]
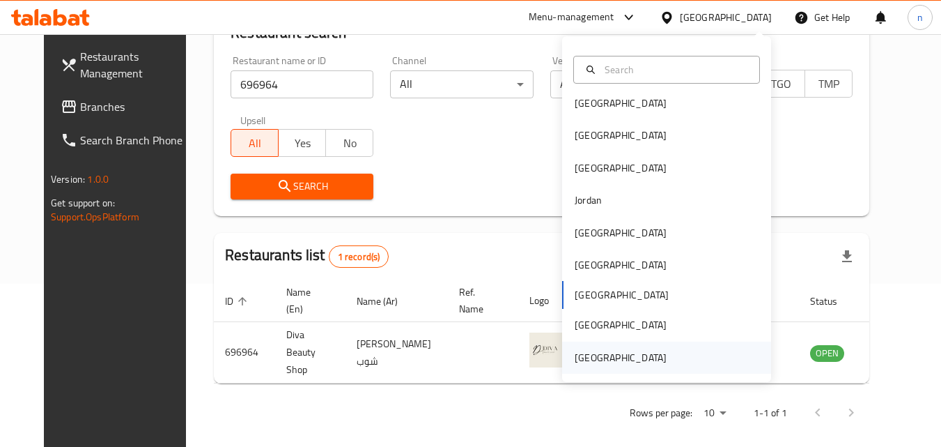
click at [603, 350] on div "[GEOGRAPHIC_DATA]" at bounding box center [621, 357] width 92 height 15
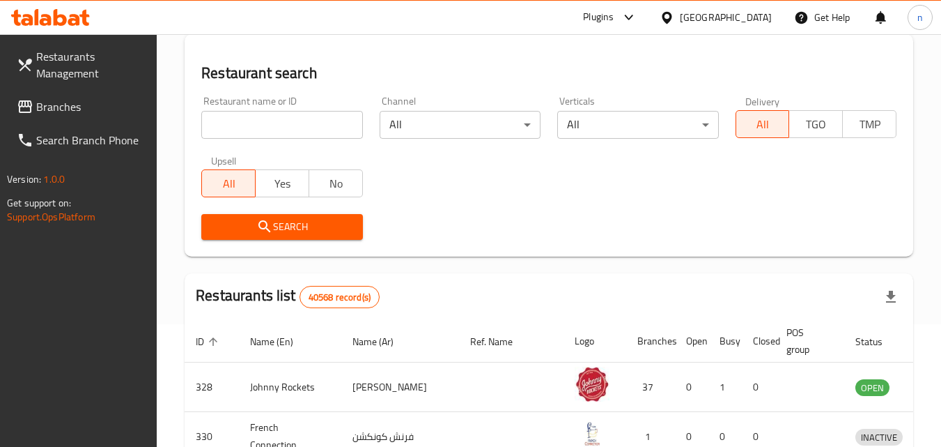
scroll to position [163, 0]
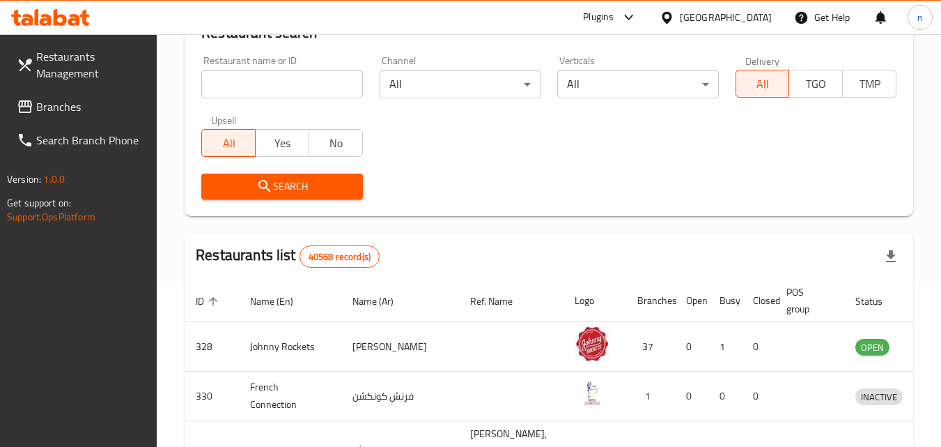
click at [53, 102] on span "Branches" at bounding box center [91, 106] width 110 height 17
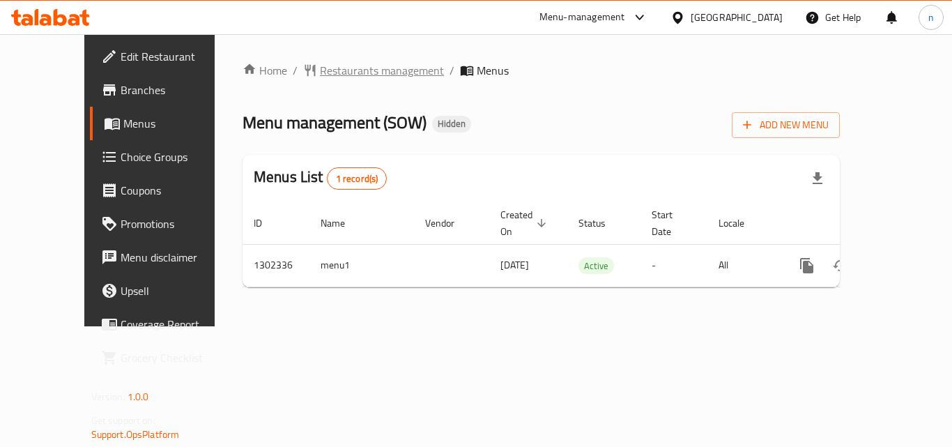
click at [338, 68] on span "Restaurants management" at bounding box center [382, 70] width 124 height 17
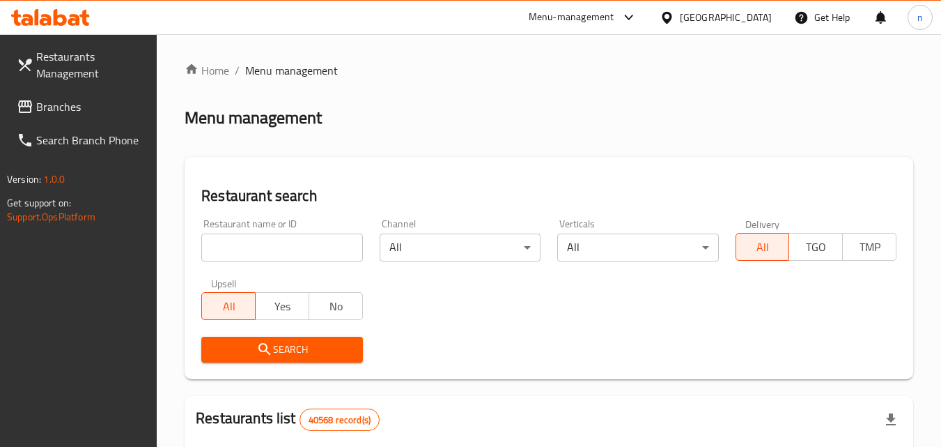
click at [287, 247] on input "search" at bounding box center [281, 247] width 161 height 28
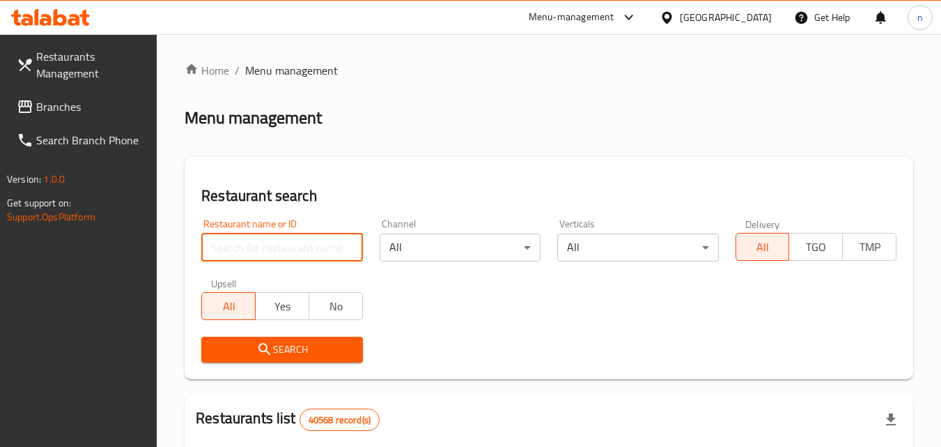
paste input "702335"
type input "702335"
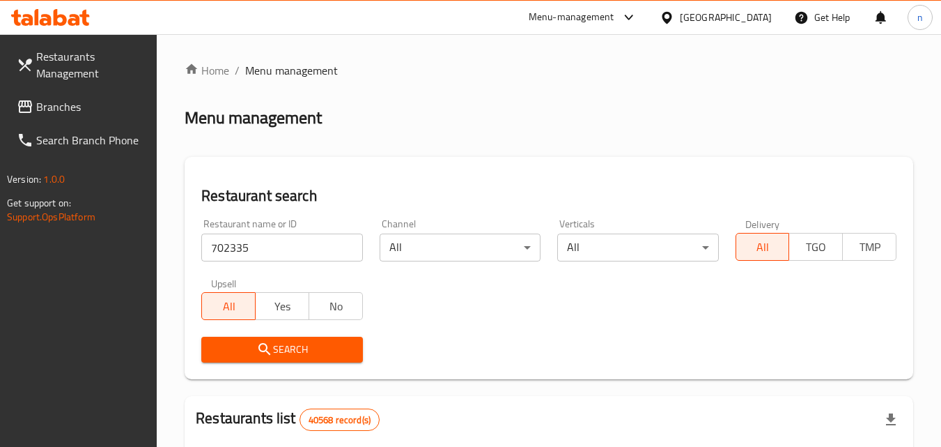
click at [309, 346] on span "Search" at bounding box center [281, 349] width 139 height 17
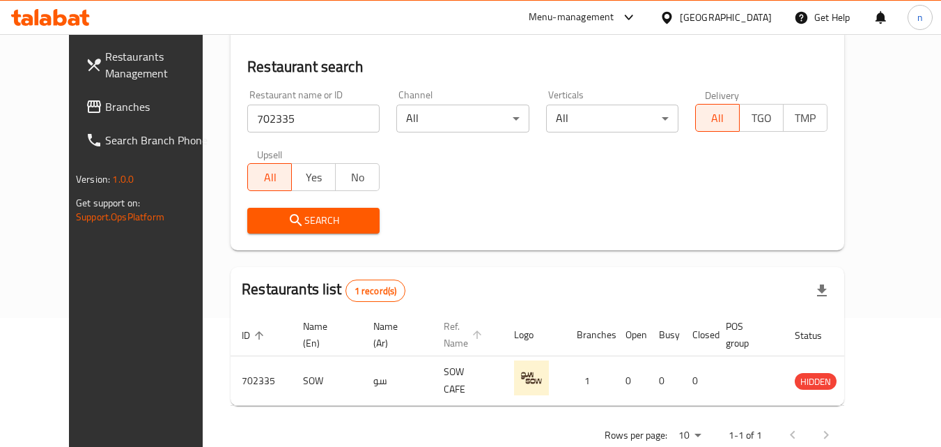
scroll to position [163, 0]
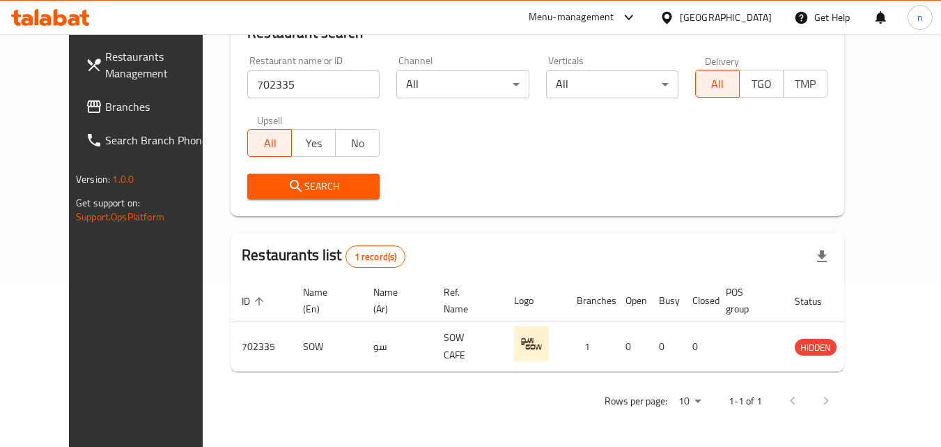
click at [709, 10] on div "[GEOGRAPHIC_DATA]" at bounding box center [726, 17] width 92 height 15
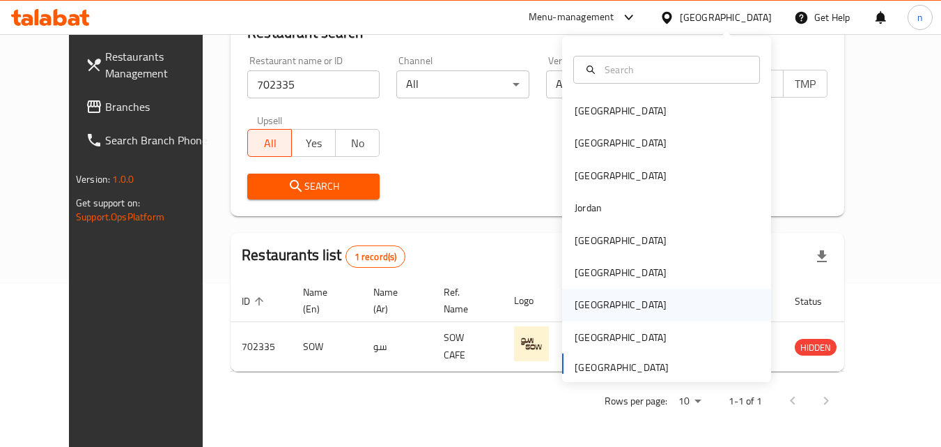
click at [581, 296] on div "[GEOGRAPHIC_DATA]" at bounding box center [621, 304] width 114 height 32
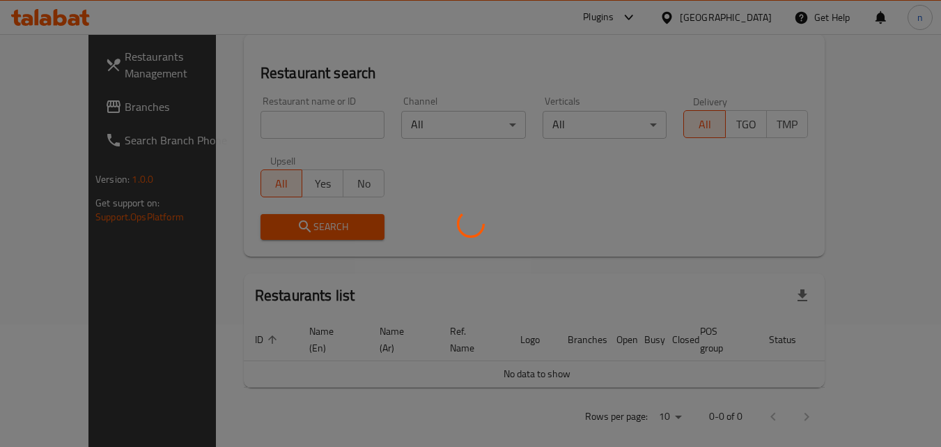
scroll to position [163, 0]
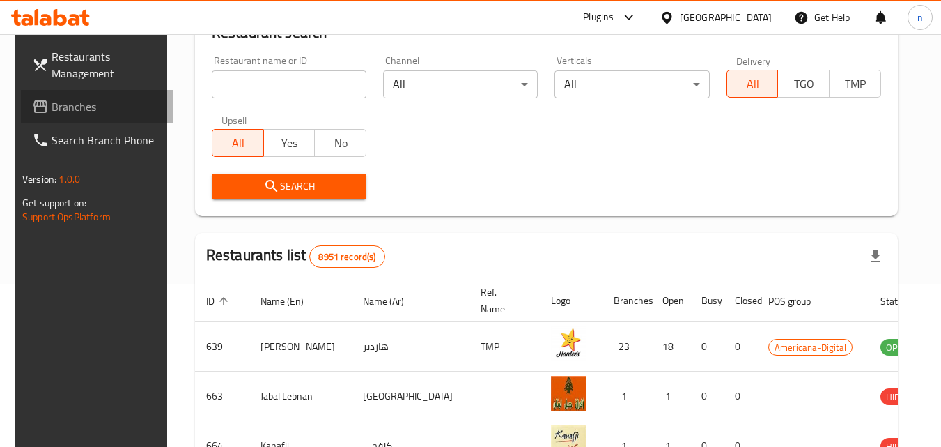
click at [52, 98] on span "Branches" at bounding box center [107, 106] width 110 height 17
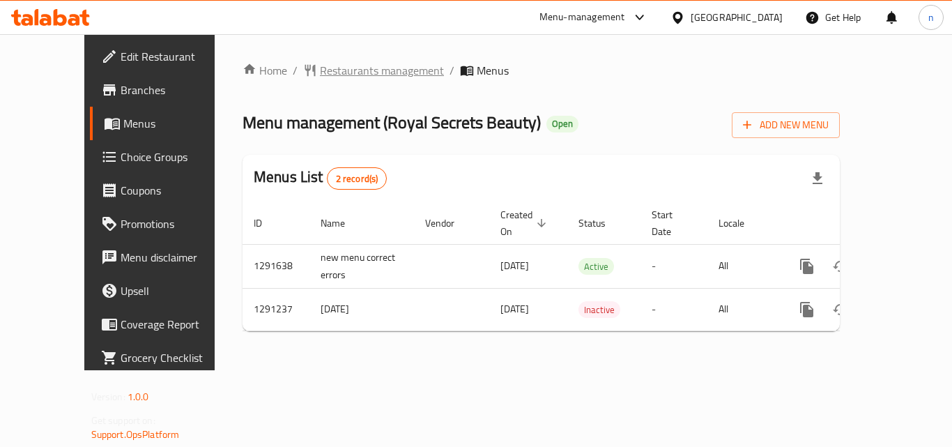
click at [336, 65] on span "Restaurants management" at bounding box center [382, 70] width 124 height 17
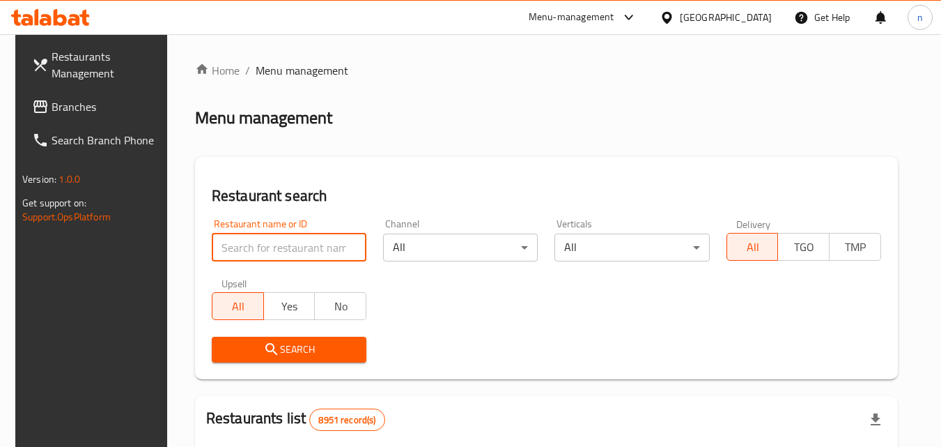
click at [268, 256] on input "search" at bounding box center [289, 247] width 155 height 28
paste input "698502"
type input "698502"
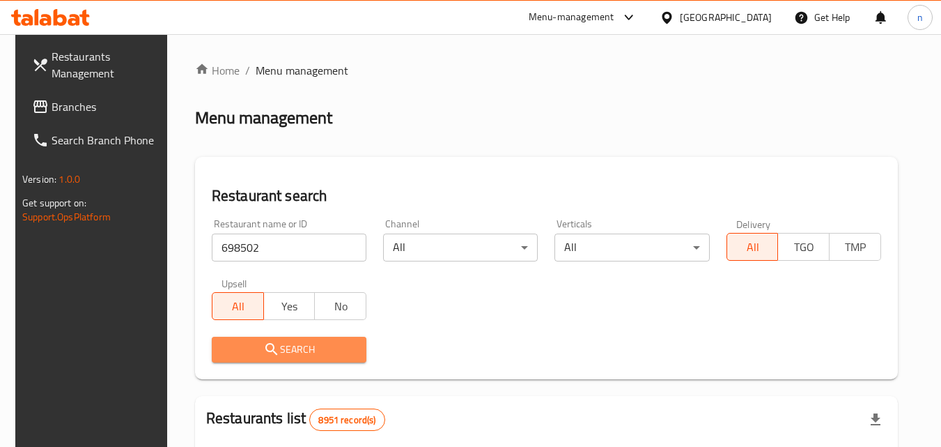
click at [264, 341] on icon "submit" at bounding box center [271, 349] width 17 height 17
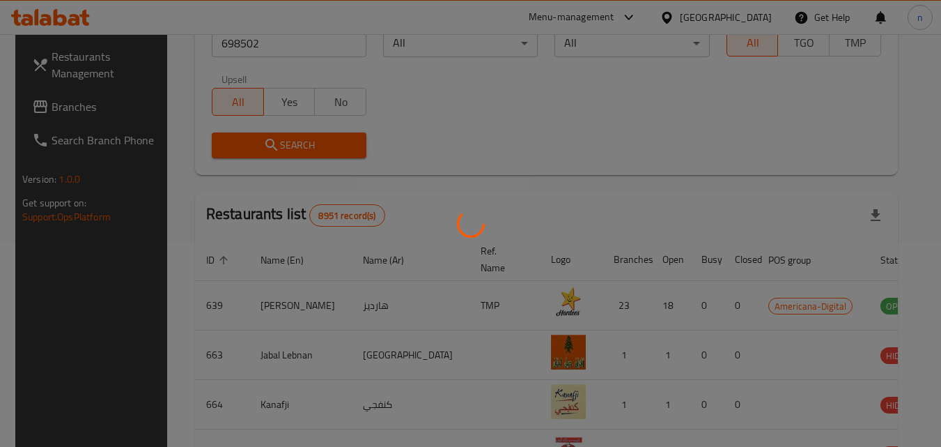
scroll to position [175, 0]
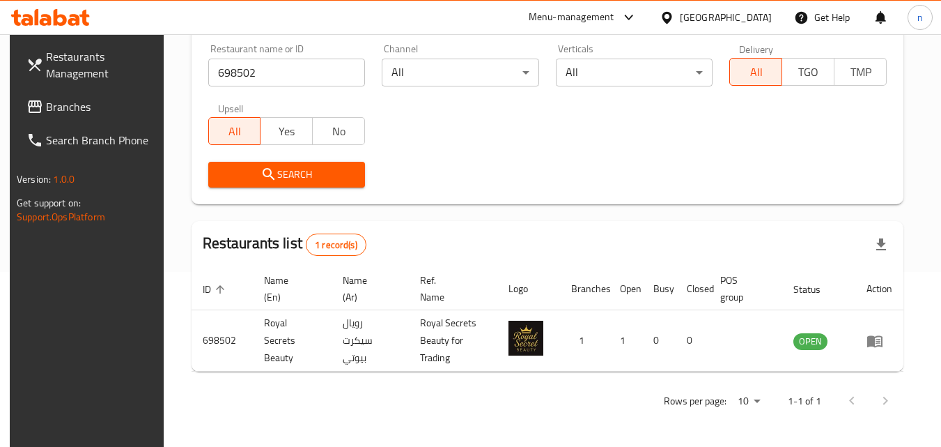
click at [749, 20] on div "[GEOGRAPHIC_DATA]" at bounding box center [726, 17] width 92 height 15
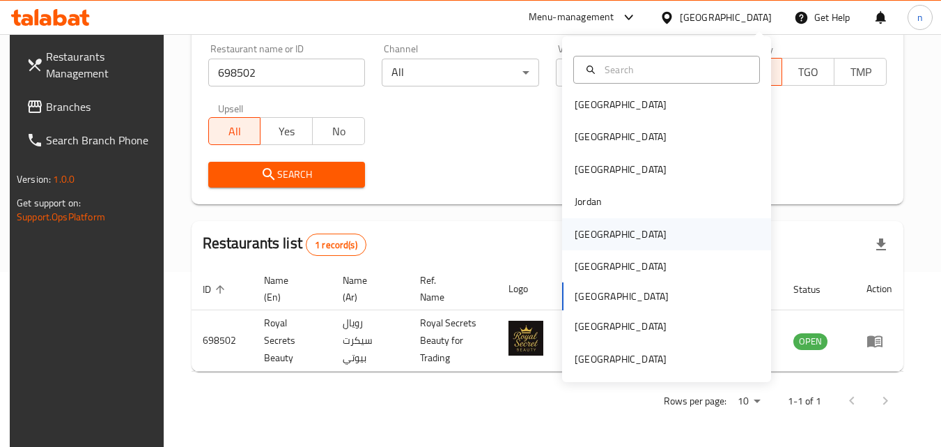
scroll to position [8, 0]
click at [612, 357] on div "[GEOGRAPHIC_DATA]" at bounding box center [621, 357] width 92 height 15
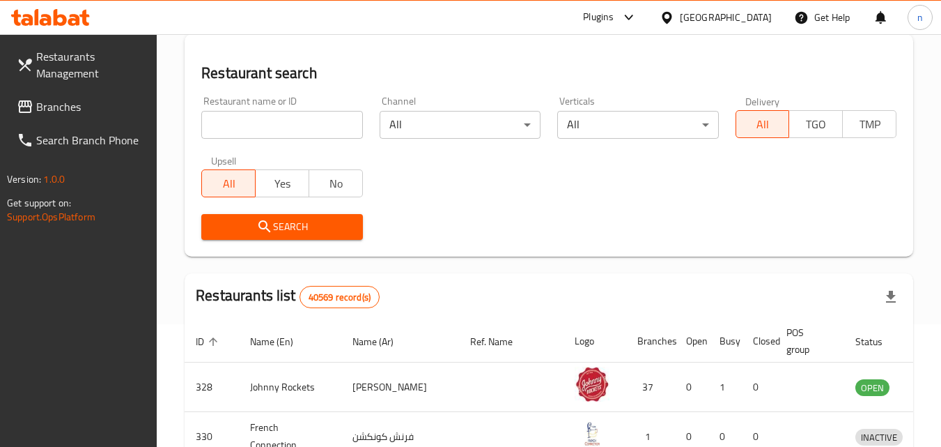
scroll to position [175, 0]
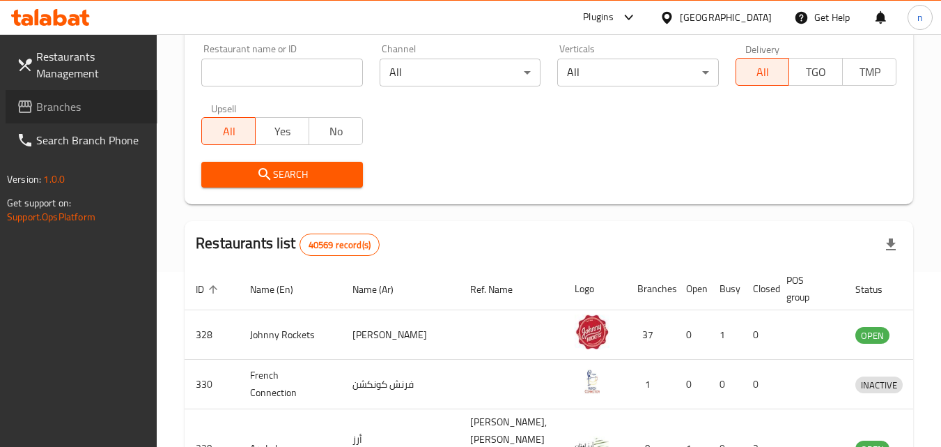
click at [79, 105] on span "Branches" at bounding box center [91, 106] width 110 height 17
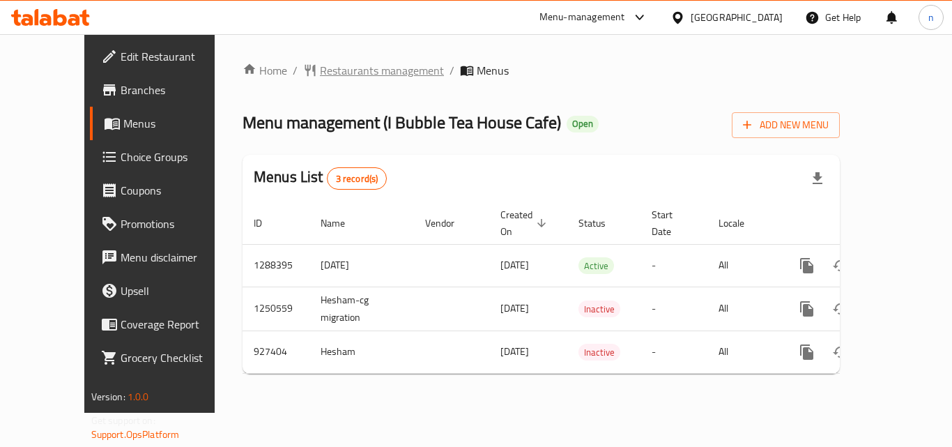
click at [332, 69] on span "Restaurants management" at bounding box center [382, 70] width 124 height 17
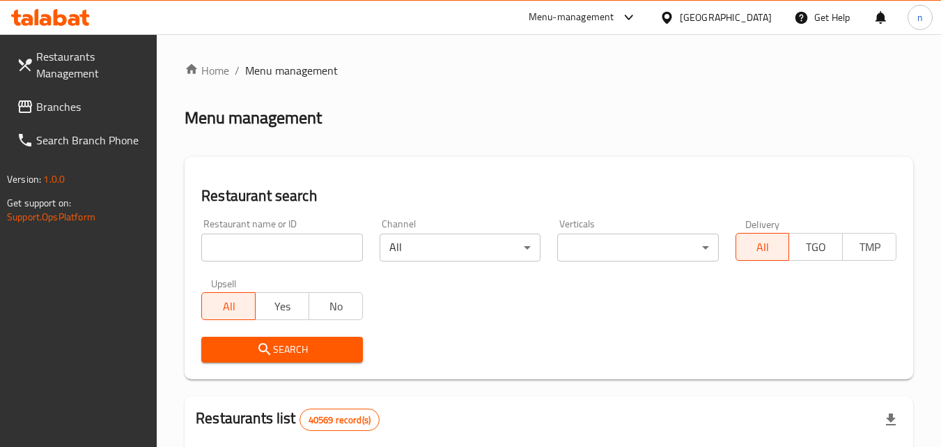
click at [274, 256] on input "search" at bounding box center [281, 247] width 161 height 28
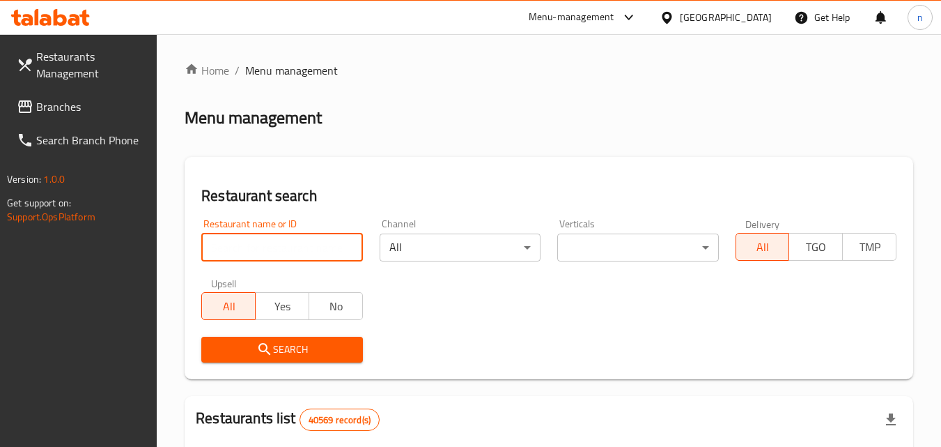
paste input "658825"
type input "658825"
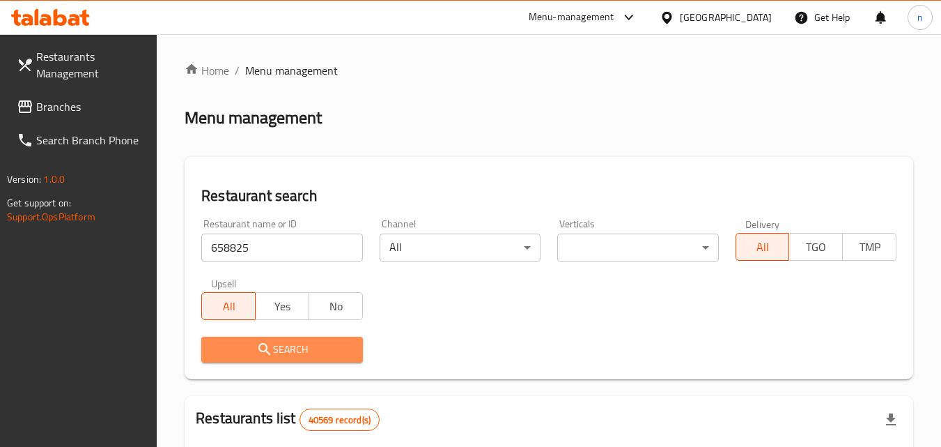
click at [293, 357] on span "Search" at bounding box center [281, 349] width 139 height 17
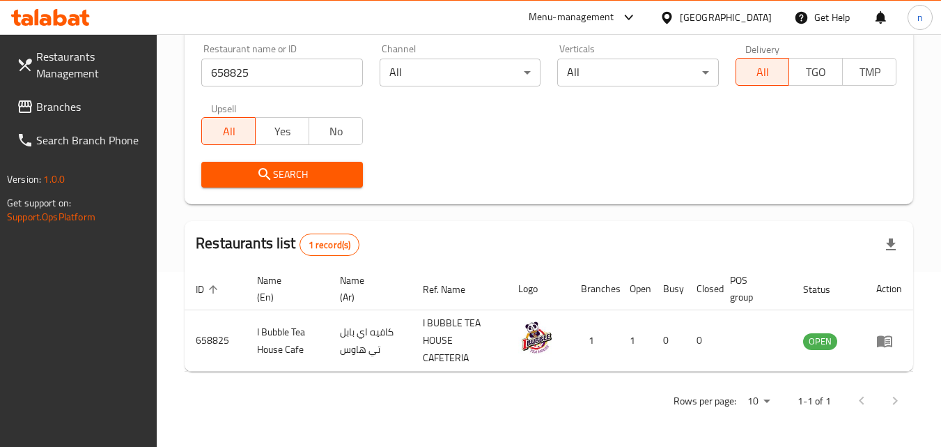
scroll to position [175, 0]
click at [752, 17] on div "[GEOGRAPHIC_DATA]" at bounding box center [726, 17] width 92 height 15
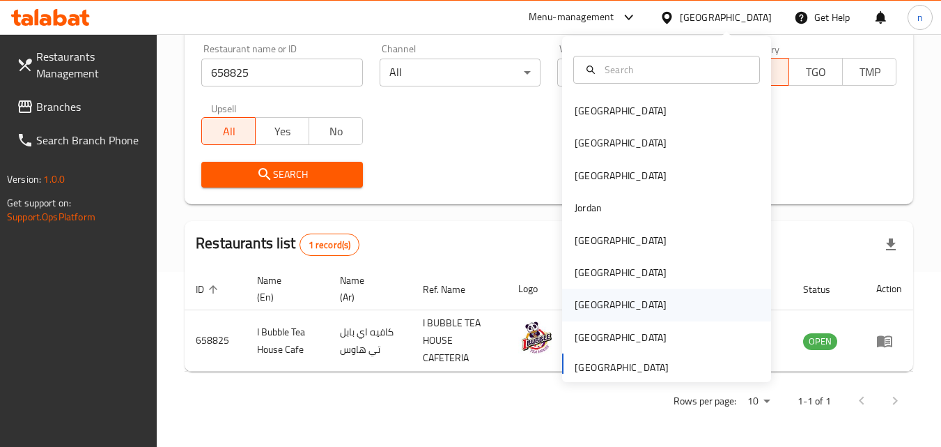
click at [575, 297] on div "[GEOGRAPHIC_DATA]" at bounding box center [621, 304] width 92 height 15
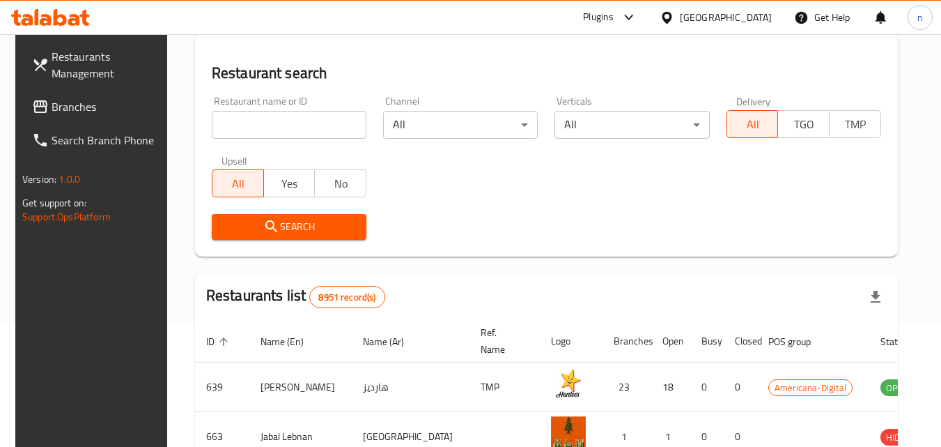
scroll to position [175, 0]
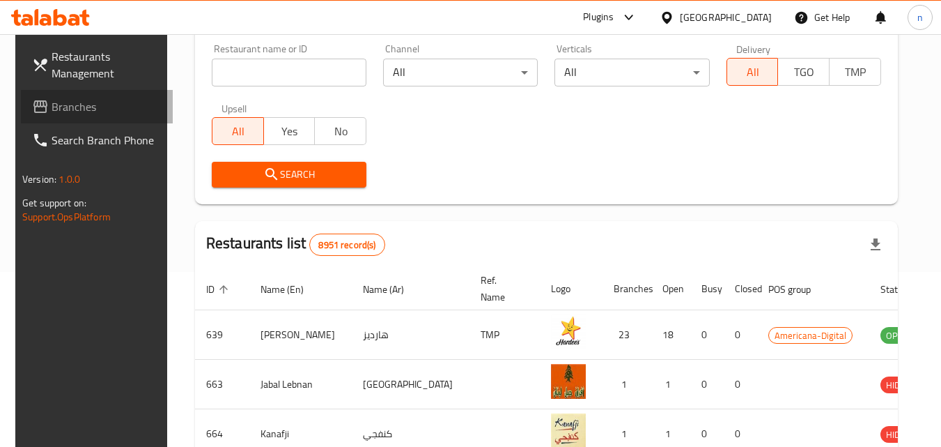
click at [96, 96] on link "Branches" at bounding box center [97, 106] width 152 height 33
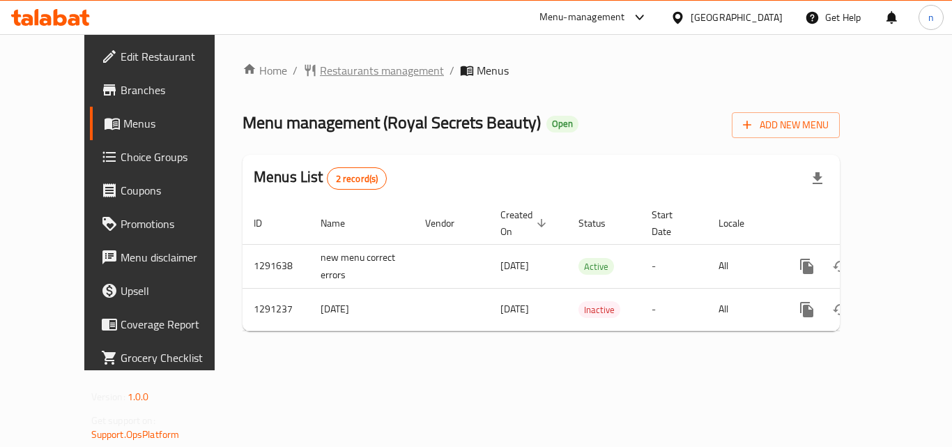
click at [320, 71] on span "Restaurants management" at bounding box center [382, 70] width 124 height 17
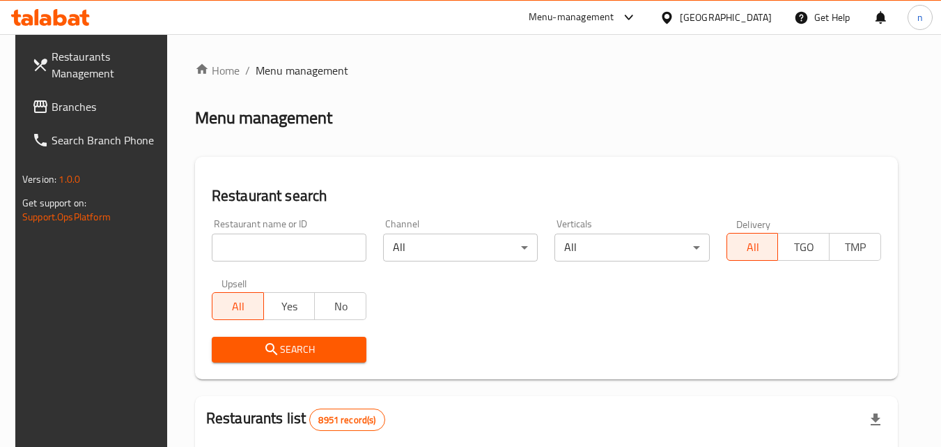
click at [279, 239] on input "search" at bounding box center [289, 247] width 155 height 28
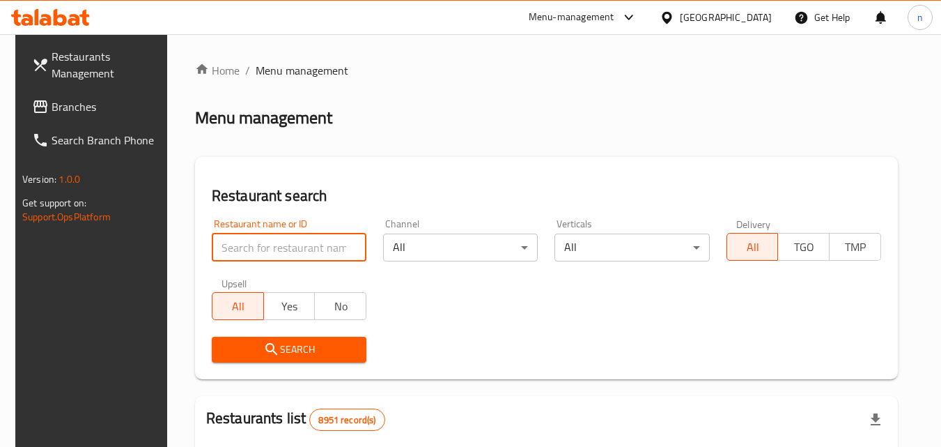
paste input "698502"
type input "698502"
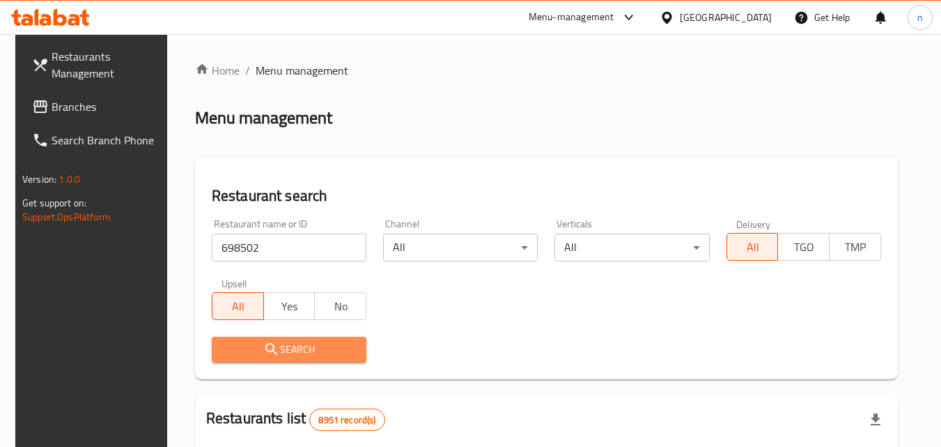
click at [297, 359] on button "Search" at bounding box center [289, 349] width 155 height 26
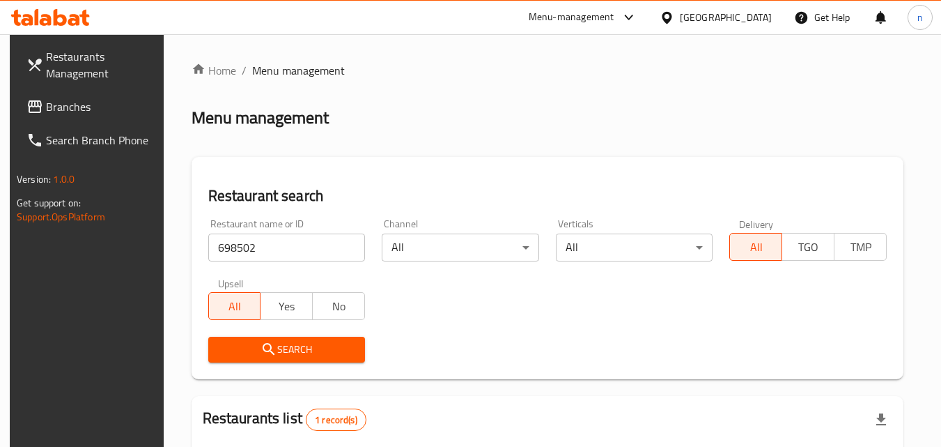
click at [293, 347] on span "Search" at bounding box center [286, 349] width 135 height 17
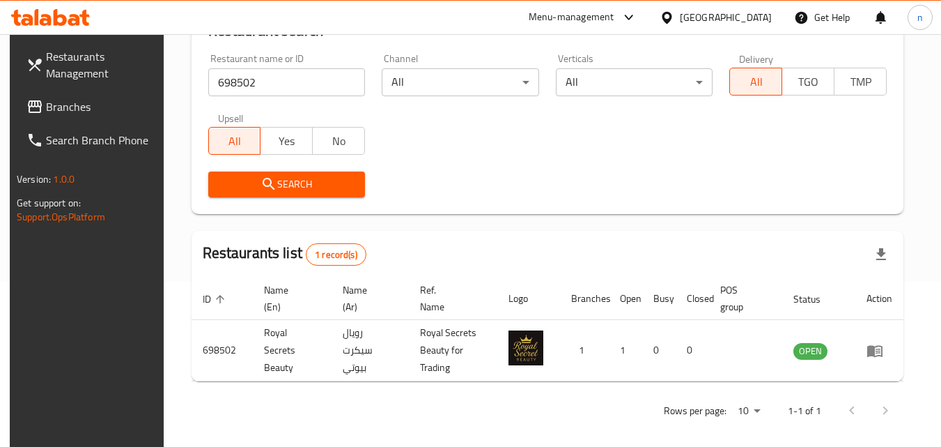
scroll to position [175, 0]
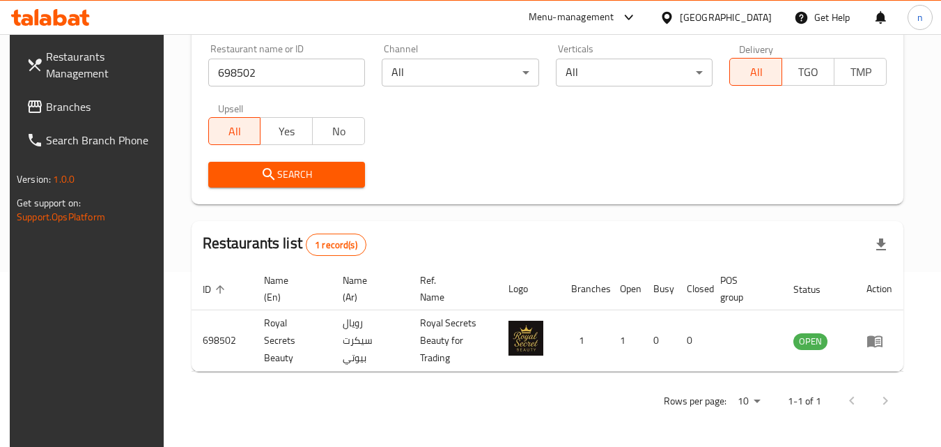
click at [750, 13] on div "Qatar" at bounding box center [726, 17] width 92 height 15
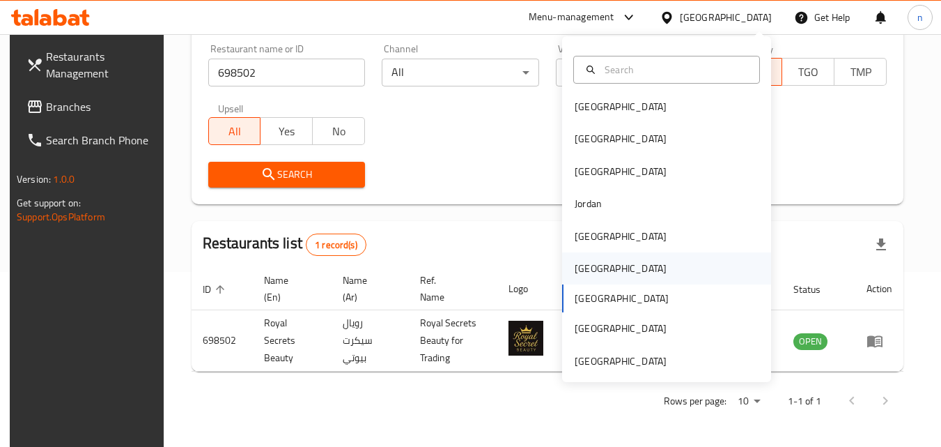
scroll to position [8, 0]
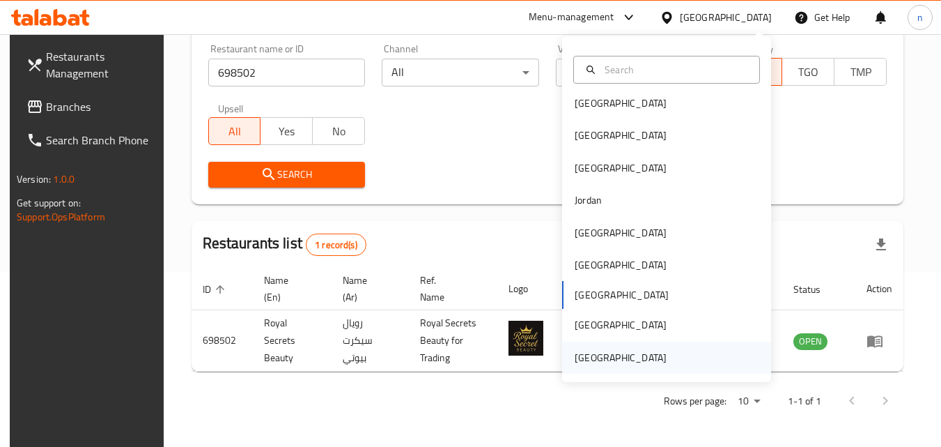
click at [608, 349] on div "[GEOGRAPHIC_DATA]" at bounding box center [621, 357] width 114 height 32
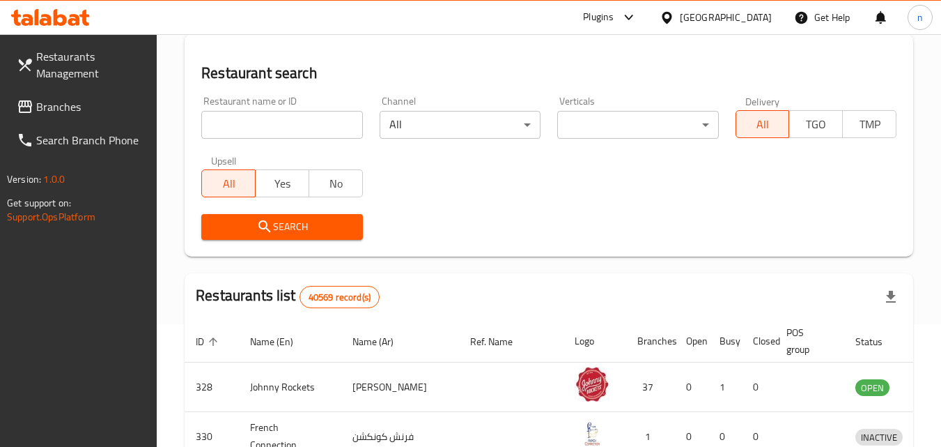
scroll to position [175, 0]
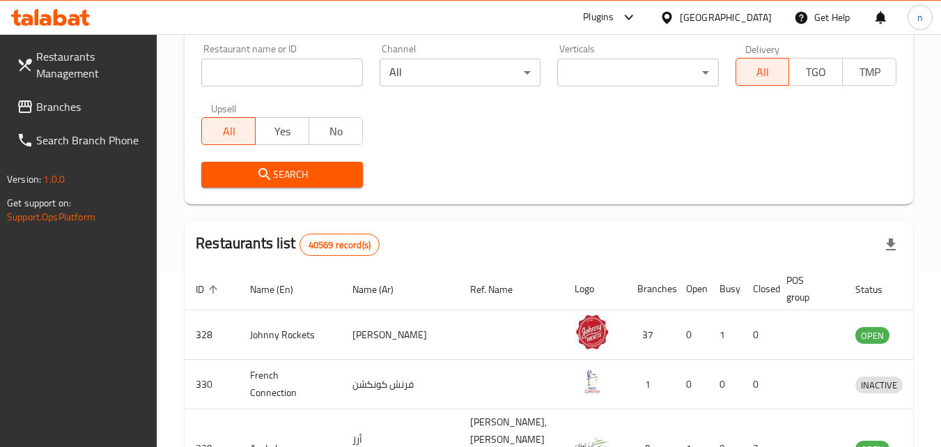
click at [256, 59] on input "search" at bounding box center [281, 73] width 161 height 28
click at [62, 98] on span "Branches" at bounding box center [91, 106] width 110 height 17
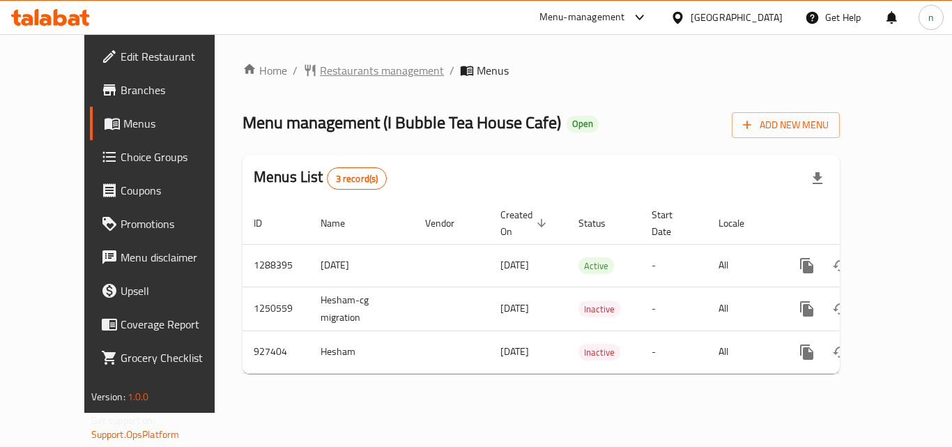
click at [343, 72] on span "Restaurants management" at bounding box center [382, 70] width 124 height 17
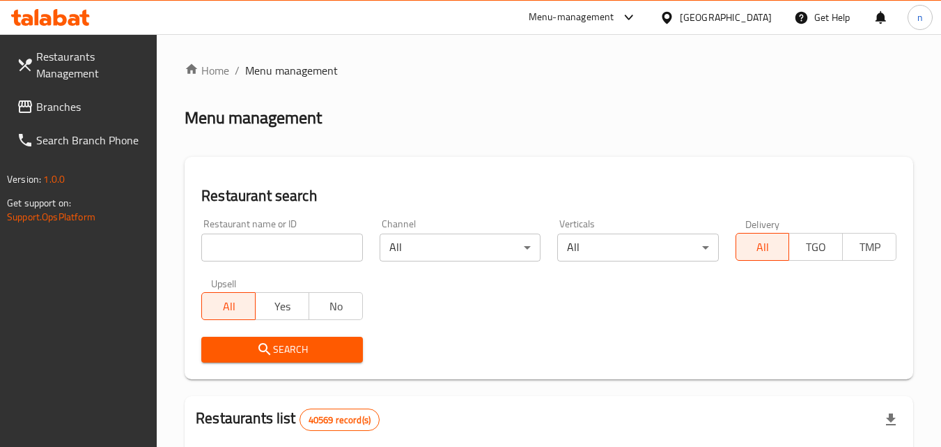
click at [265, 239] on input "search" at bounding box center [281, 247] width 161 height 28
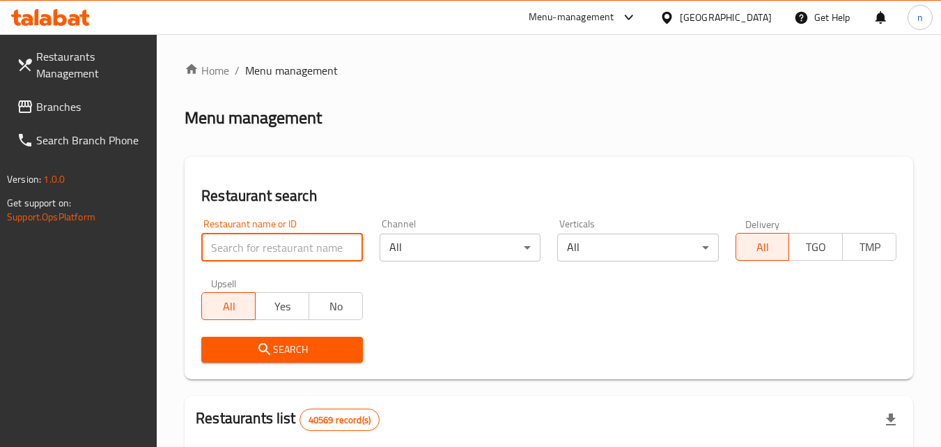
paste input "658825"
type input "658825"
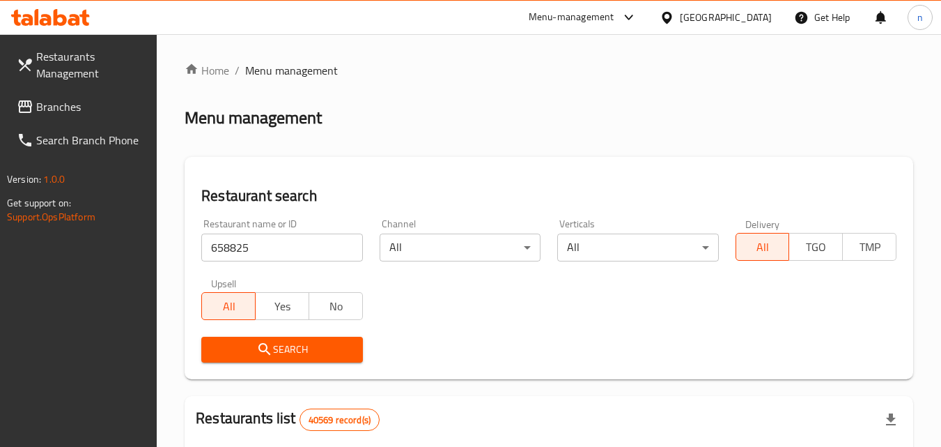
click at [279, 346] on span "Search" at bounding box center [281, 349] width 139 height 17
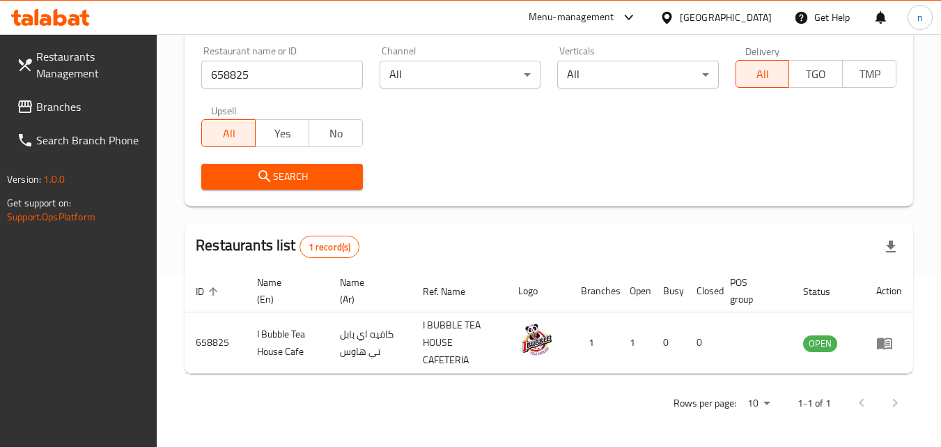
scroll to position [175, 0]
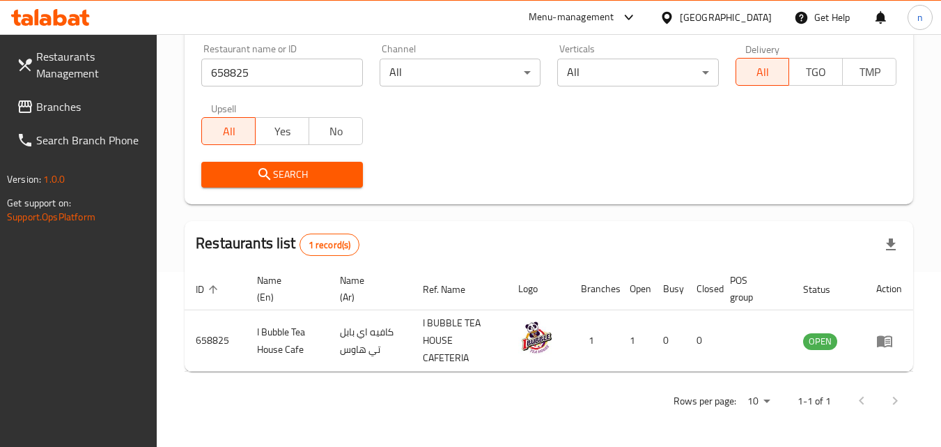
click at [683, 13] on div "[GEOGRAPHIC_DATA]" at bounding box center [726, 17] width 92 height 15
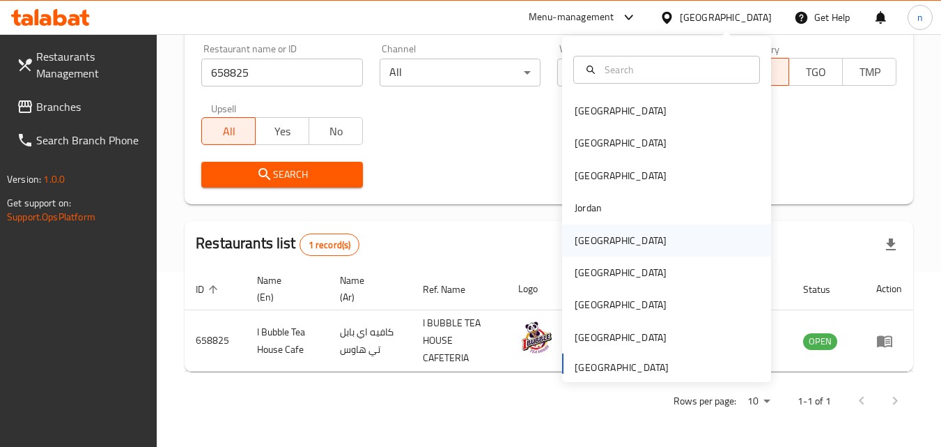
click at [584, 235] on div "[GEOGRAPHIC_DATA]" at bounding box center [621, 240] width 92 height 15
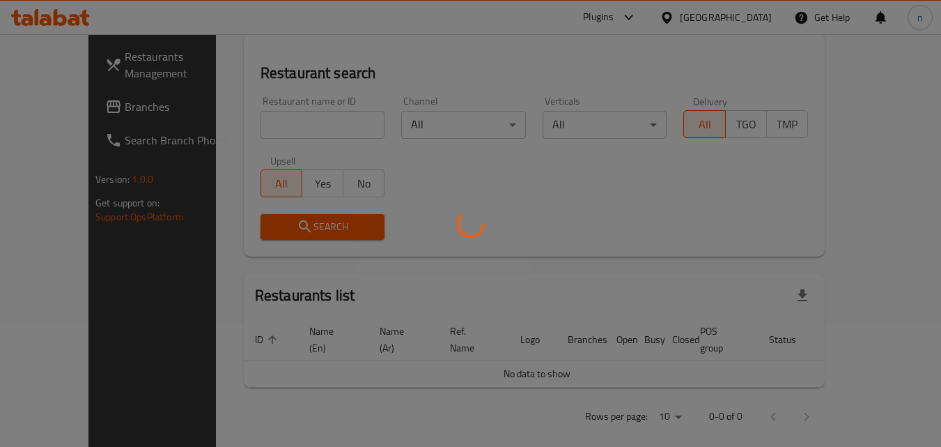
scroll to position [175, 0]
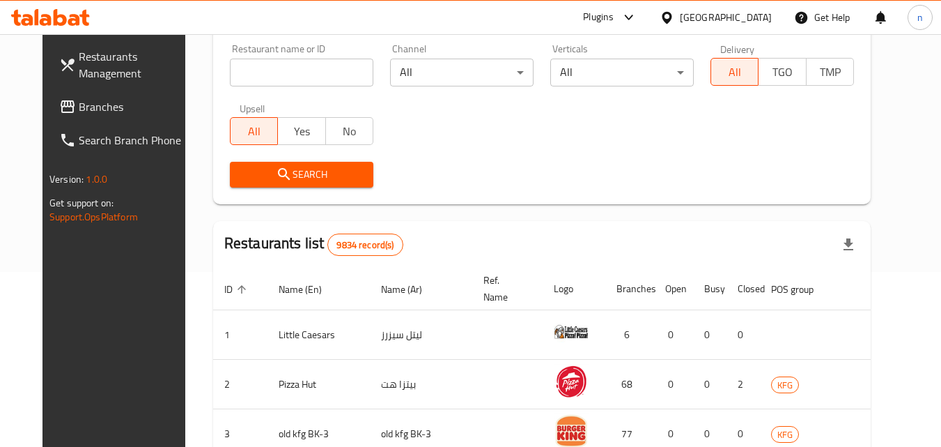
click at [98, 111] on span "Branches" at bounding box center [134, 106] width 110 height 17
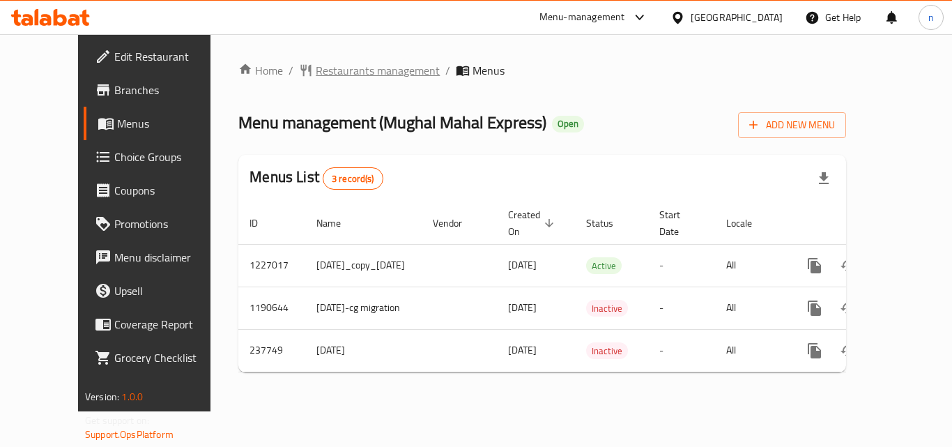
click at [330, 68] on span "Restaurants management" at bounding box center [378, 70] width 124 height 17
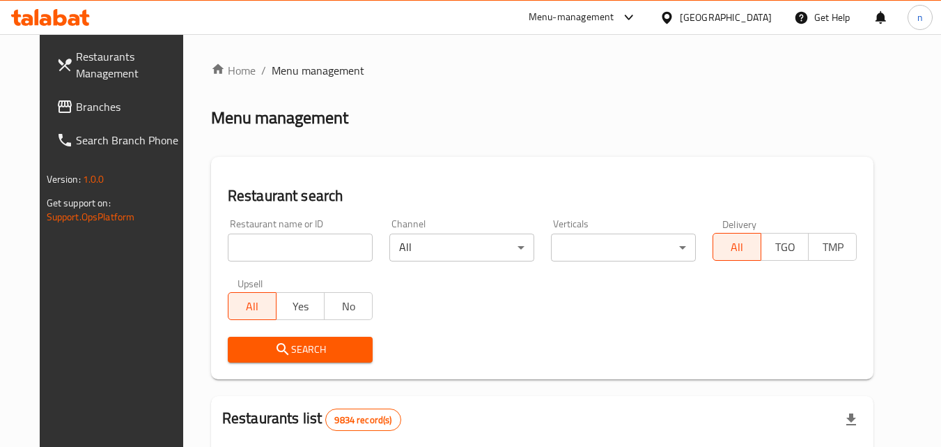
click at [274, 241] on input "search" at bounding box center [300, 247] width 145 height 28
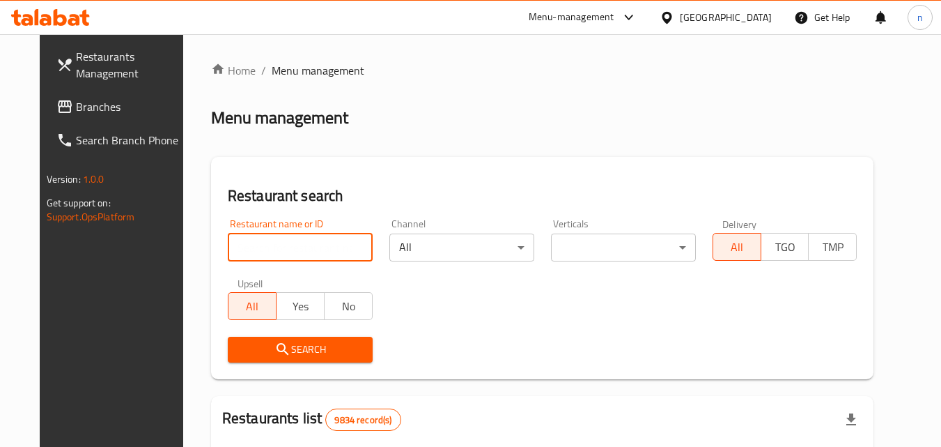
paste input "626776"
type input "626776"
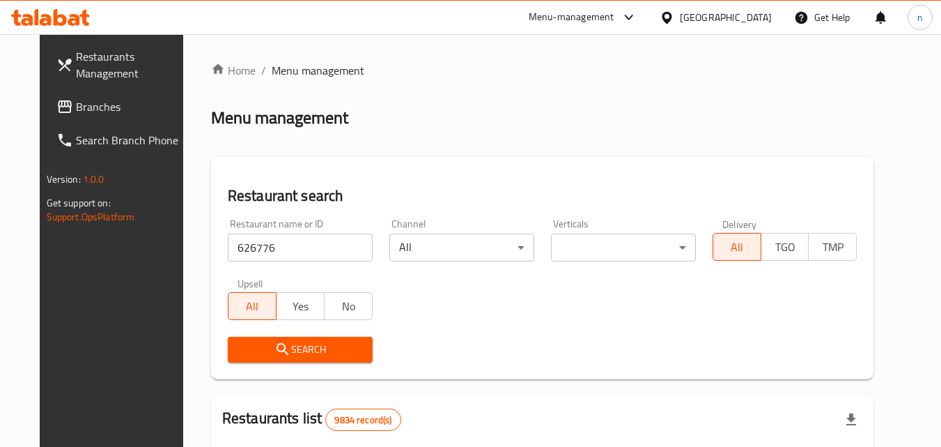
click at [286, 354] on span "Search" at bounding box center [300, 349] width 123 height 17
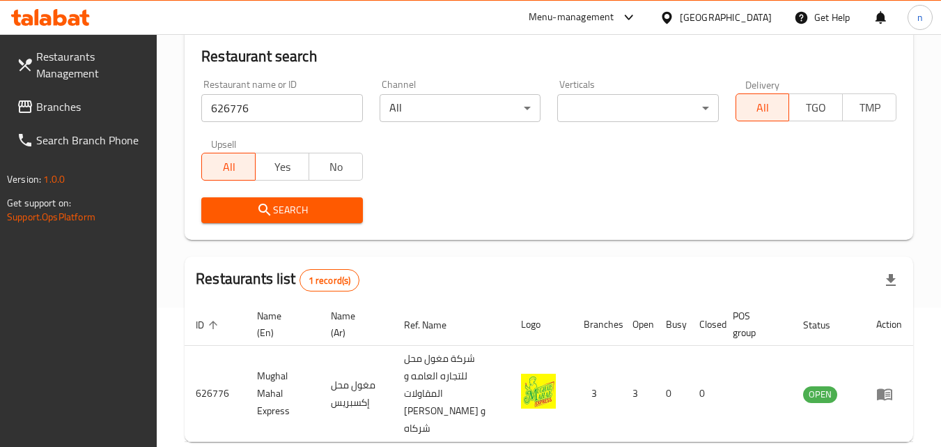
scroll to position [210, 0]
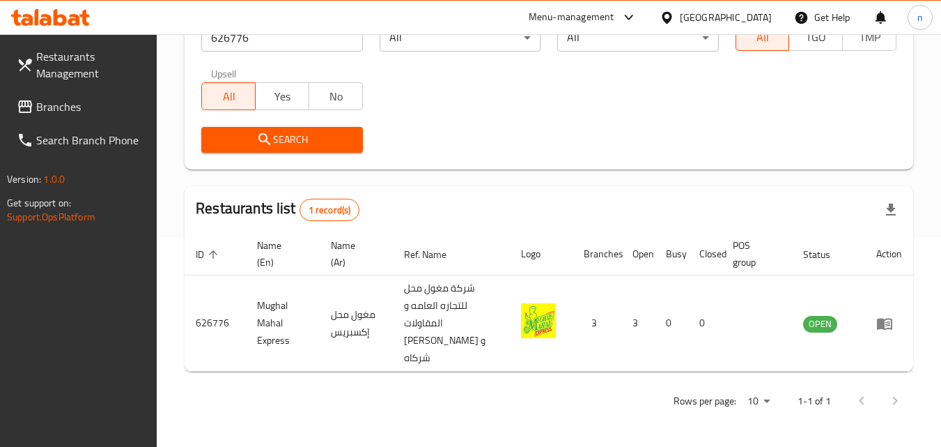
click at [680, 13] on div at bounding box center [670, 17] width 20 height 15
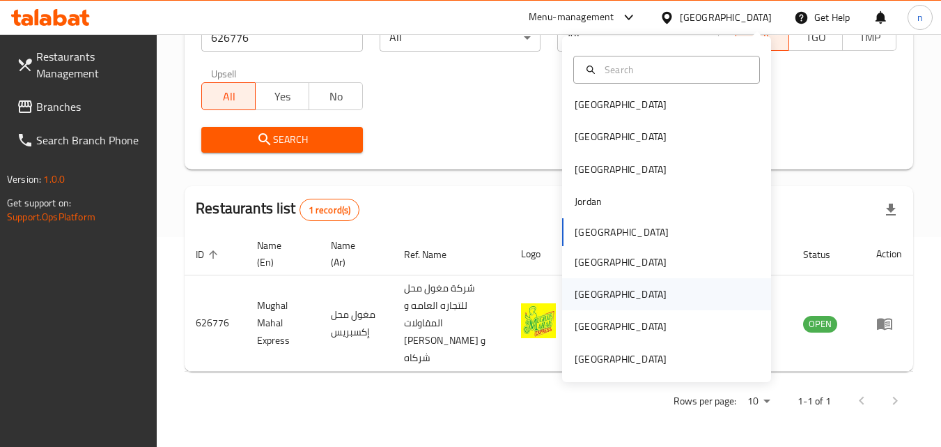
scroll to position [8, 0]
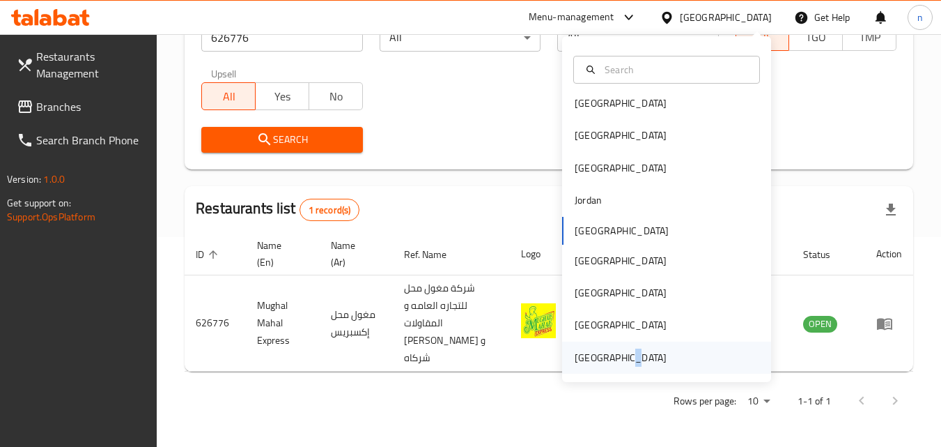
click at [617, 348] on div "[GEOGRAPHIC_DATA]" at bounding box center [621, 357] width 114 height 32
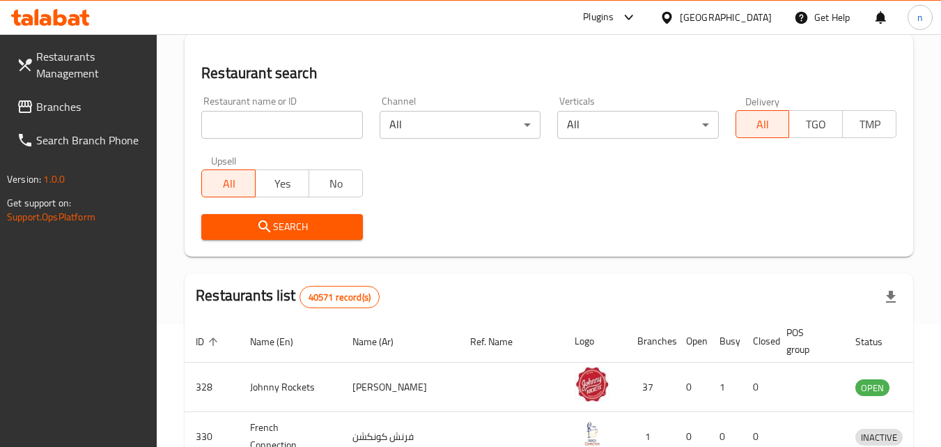
scroll to position [210, 0]
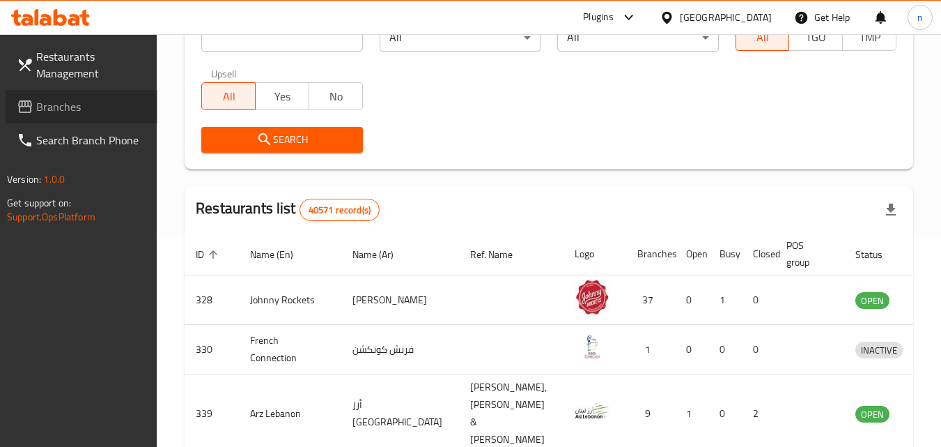
click at [54, 106] on span "Branches" at bounding box center [91, 106] width 110 height 17
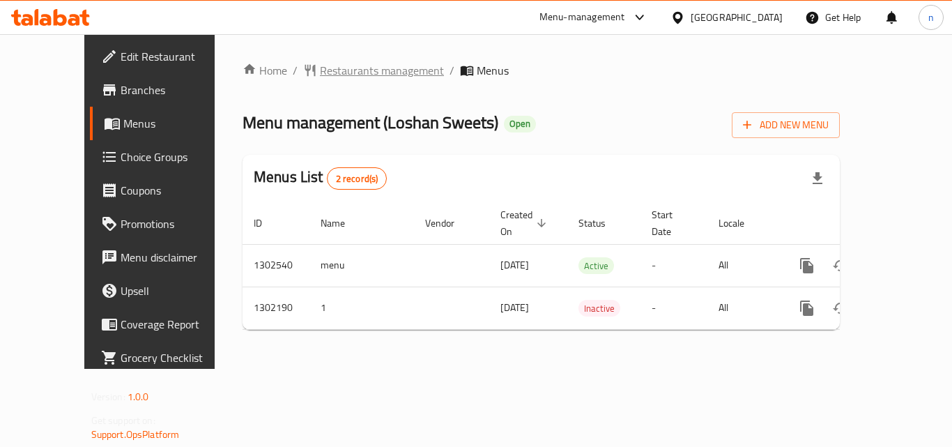
click at [343, 75] on span "Restaurants management" at bounding box center [382, 70] width 124 height 17
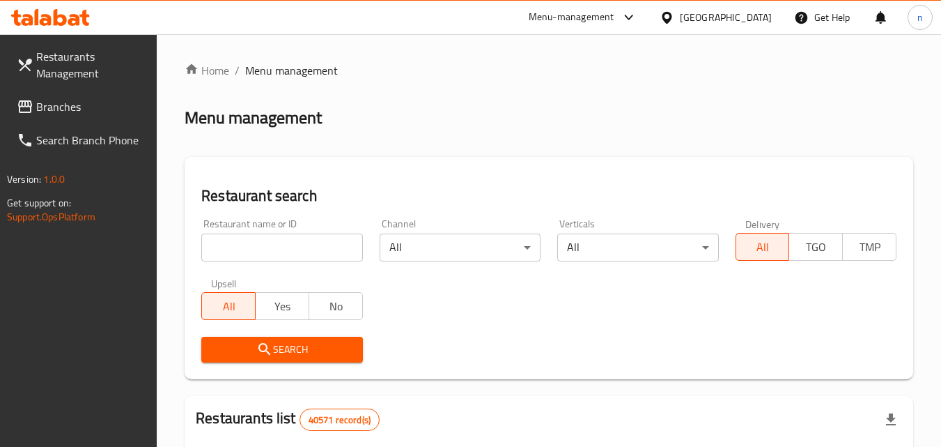
click at [260, 247] on input "search" at bounding box center [281, 247] width 161 height 28
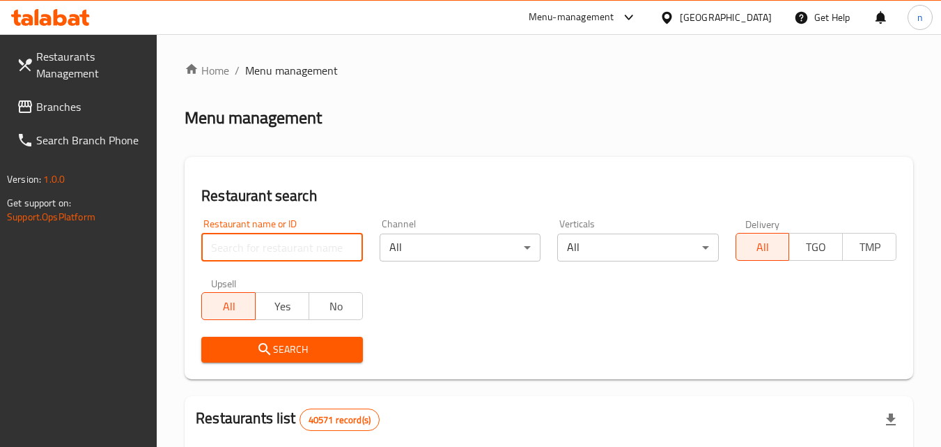
paste input "702327"
type input "702327"
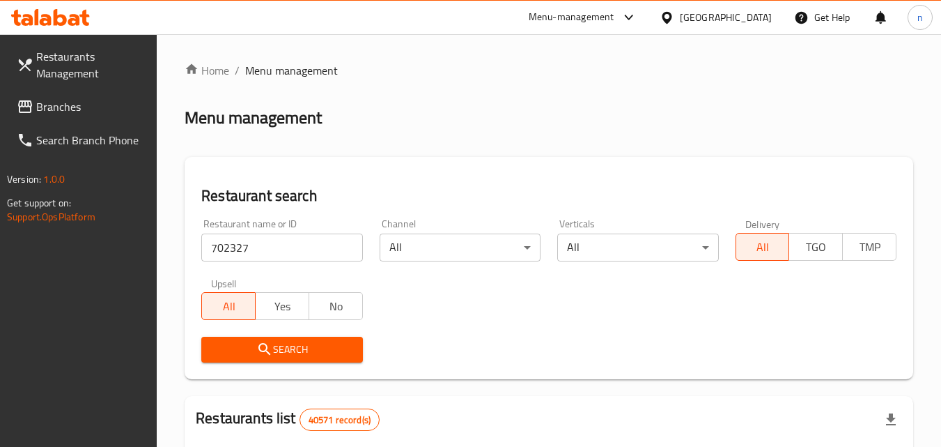
click at [268, 345] on icon "submit" at bounding box center [264, 349] width 17 height 17
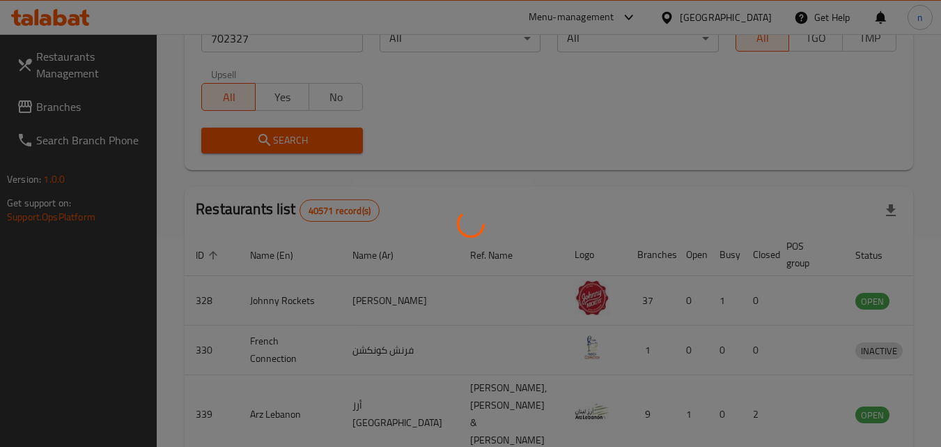
scroll to position [163, 0]
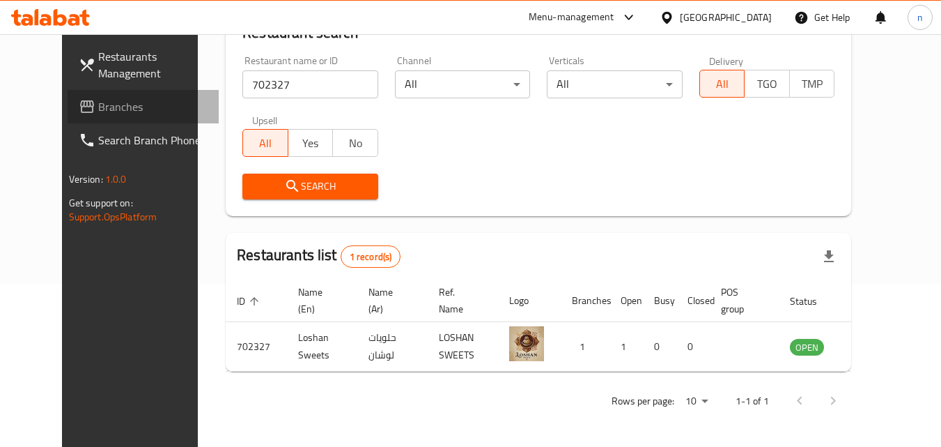
click at [98, 100] on span "Branches" at bounding box center [153, 106] width 110 height 17
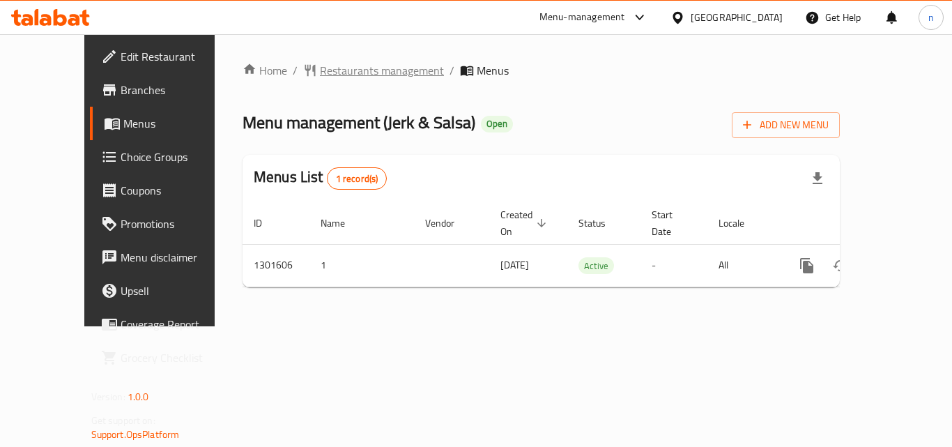
click at [320, 75] on span "Restaurants management" at bounding box center [382, 70] width 124 height 17
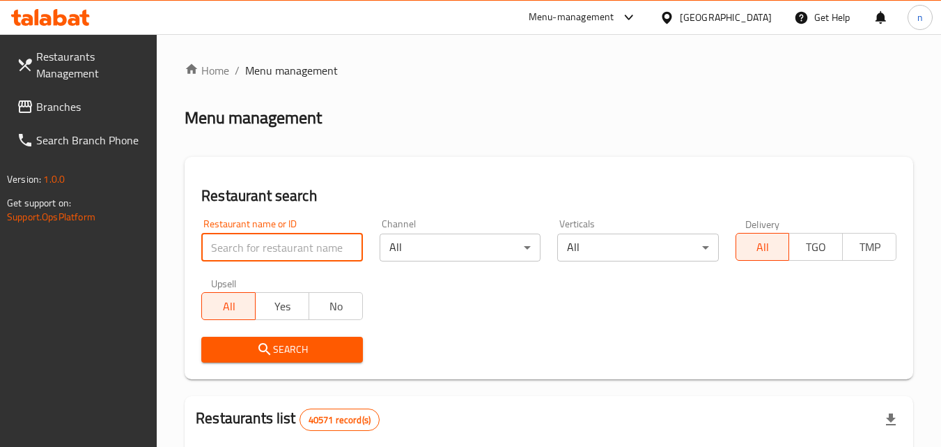
click at [274, 245] on input "search" at bounding box center [281, 247] width 161 height 28
paste input "701969"
type input "701969"
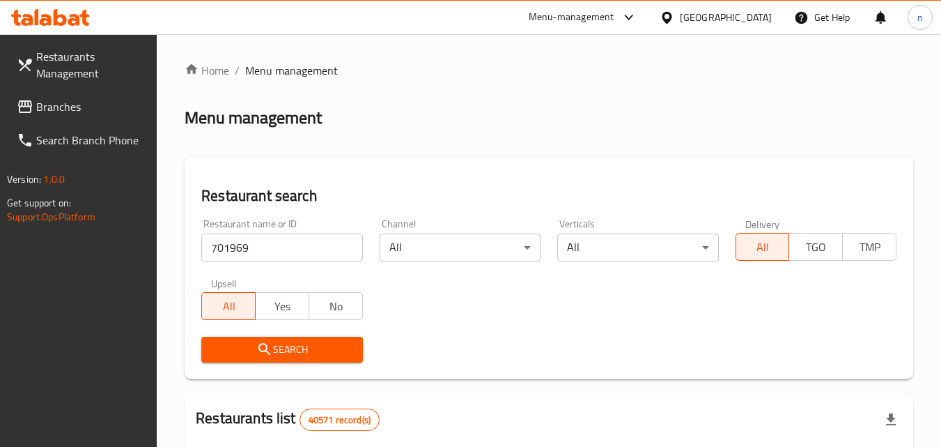
click at [272, 343] on icon "submit" at bounding box center [264, 349] width 17 height 17
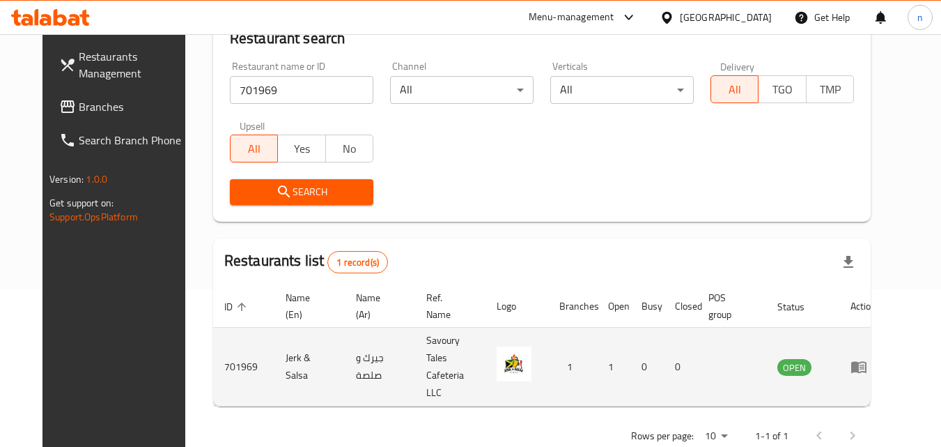
scroll to position [163, 0]
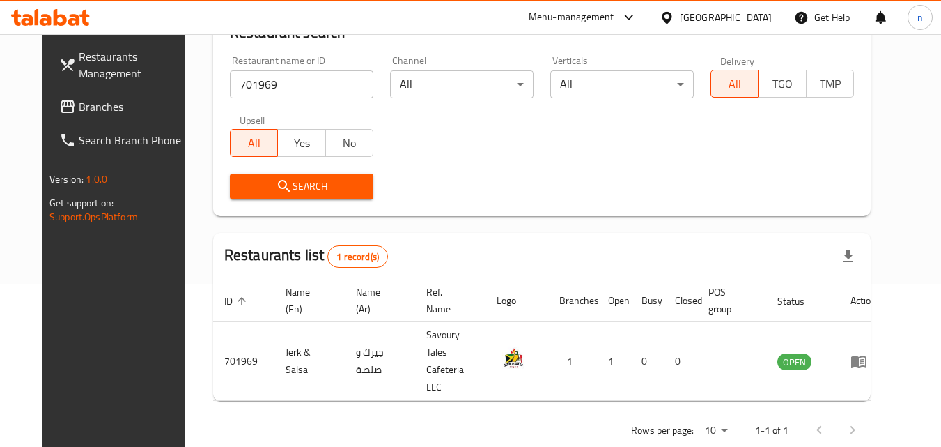
click at [683, 10] on div "[GEOGRAPHIC_DATA]" at bounding box center [726, 17] width 92 height 15
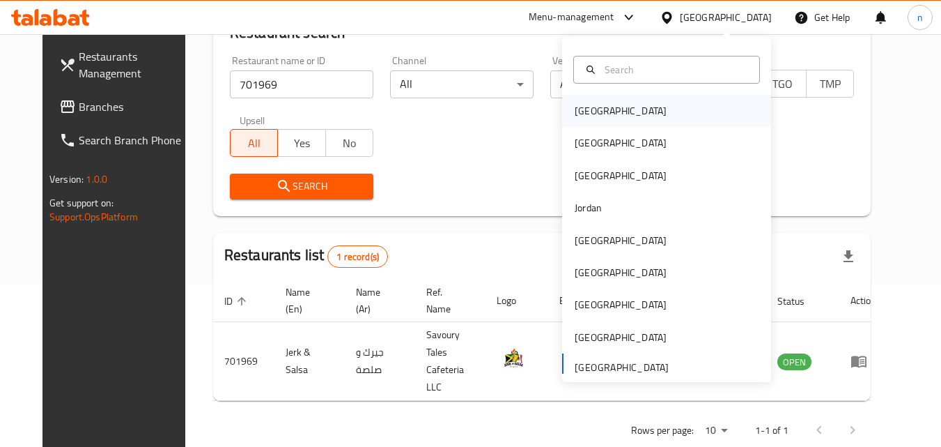
click at [597, 109] on div "[GEOGRAPHIC_DATA]" at bounding box center [621, 111] width 114 height 32
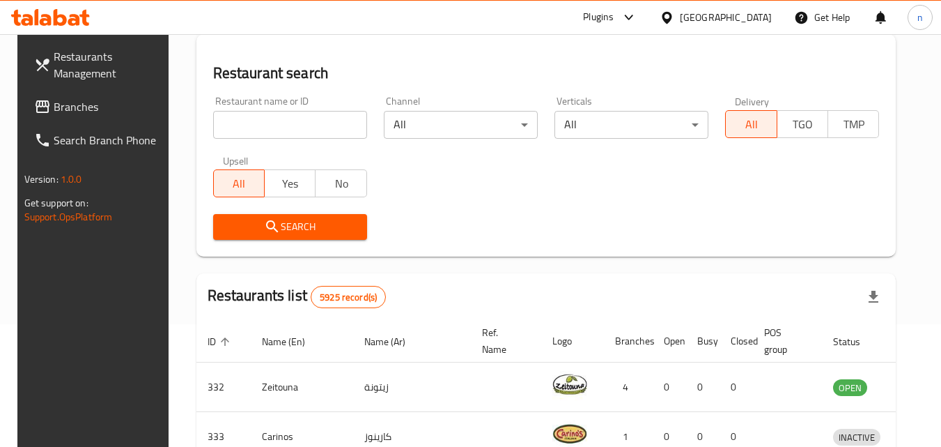
scroll to position [163, 0]
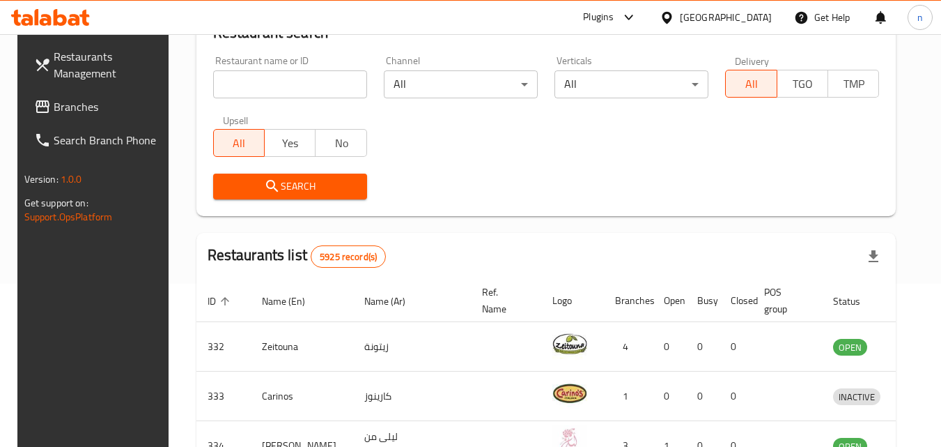
click at [66, 104] on span "Branches" at bounding box center [109, 106] width 110 height 17
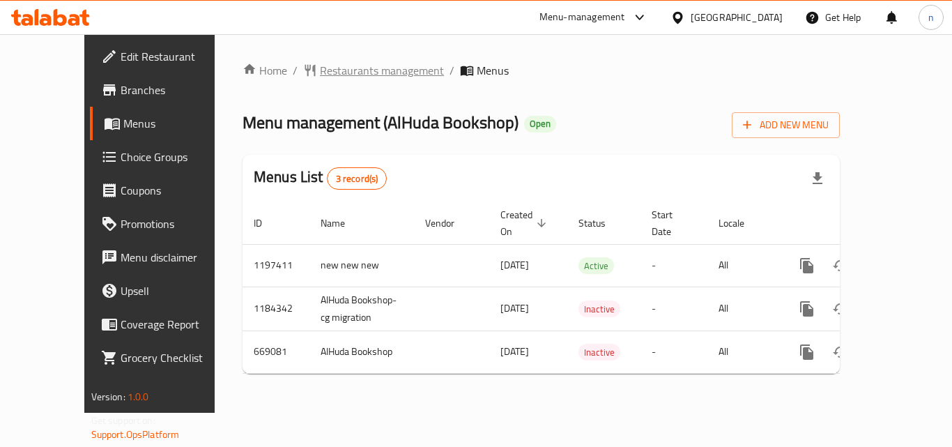
click at [344, 70] on span "Restaurants management" at bounding box center [382, 70] width 124 height 17
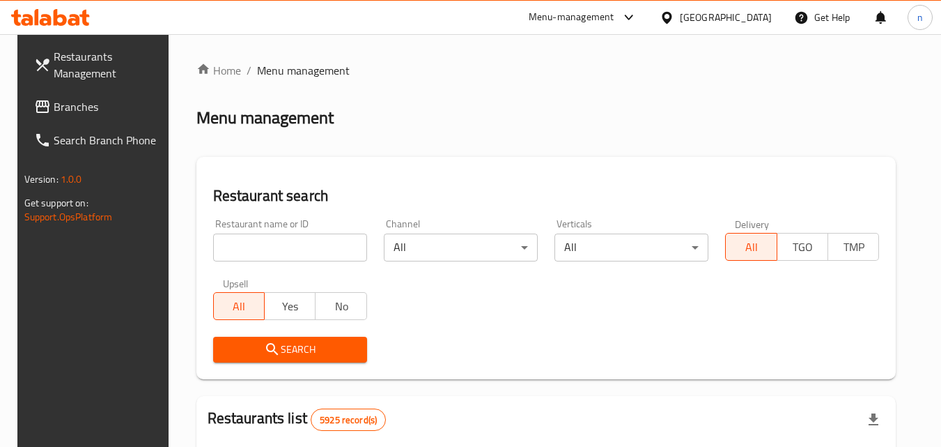
click at [268, 259] on input "search" at bounding box center [290, 247] width 154 height 28
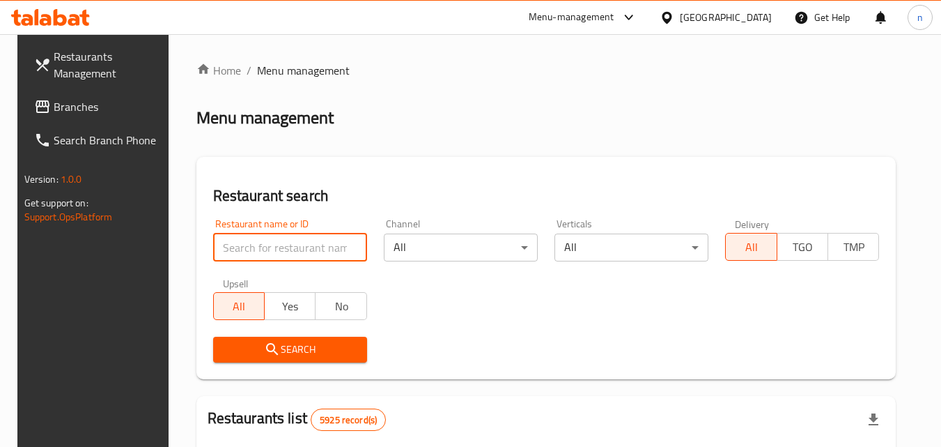
paste input "642211"
type input "642211"
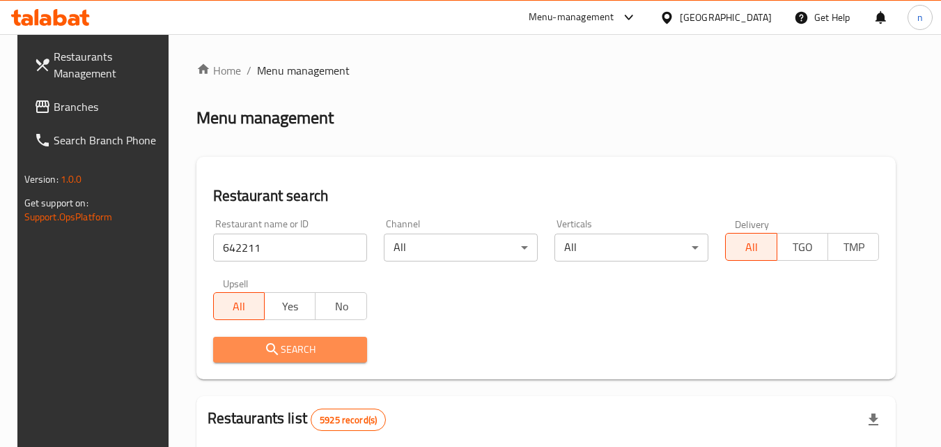
click at [264, 355] on icon "submit" at bounding box center [272, 349] width 17 height 17
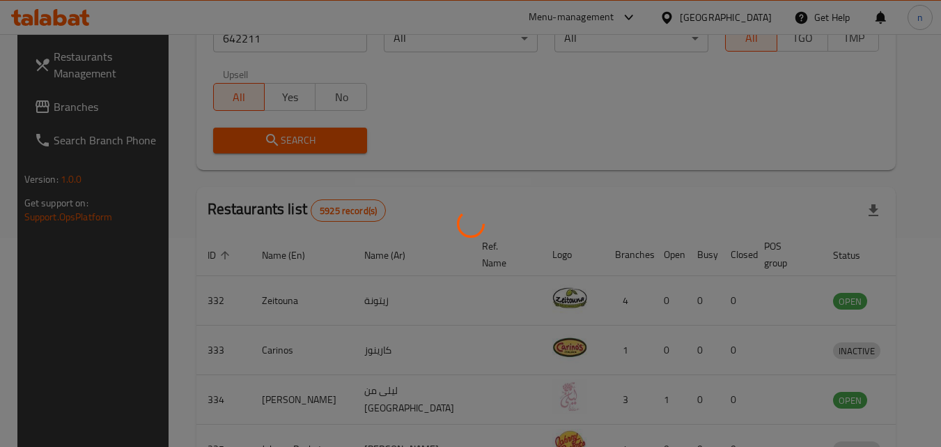
scroll to position [163, 0]
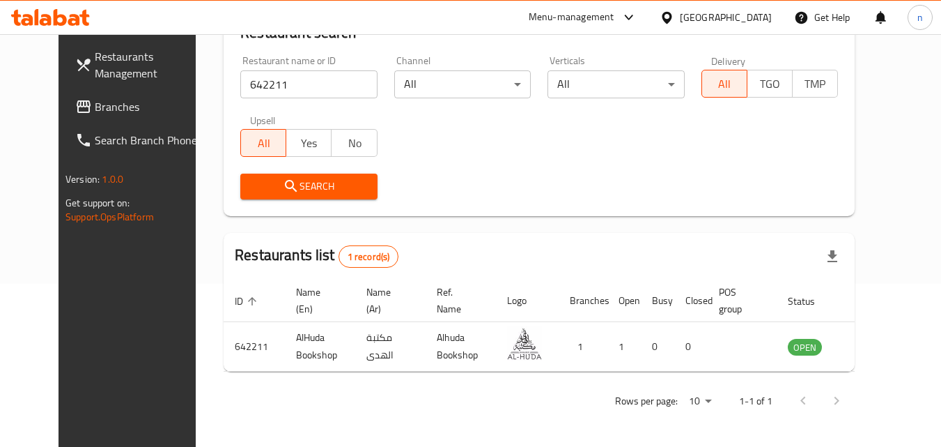
click at [746, 13] on div "[GEOGRAPHIC_DATA]" at bounding box center [726, 17] width 92 height 15
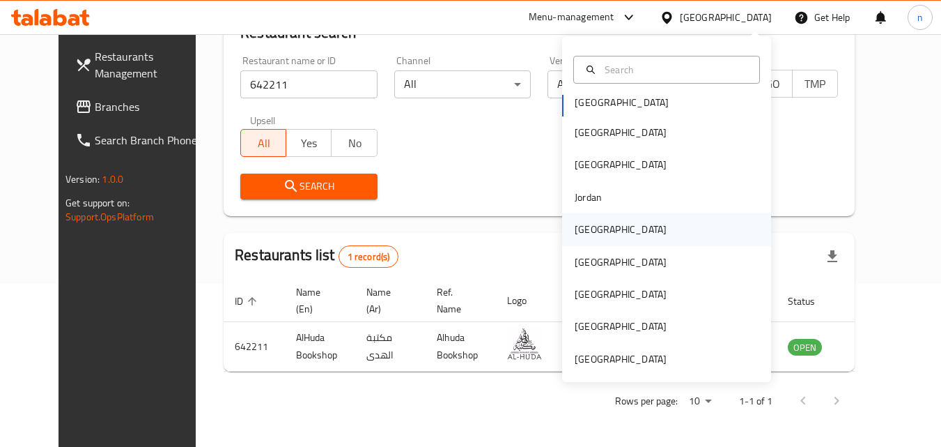
scroll to position [8, 0]
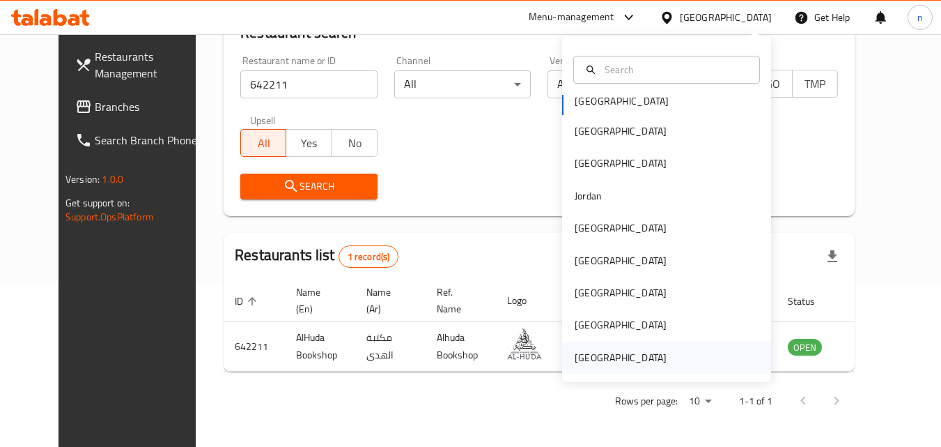
click at [624, 360] on div "[GEOGRAPHIC_DATA]" at bounding box center [621, 357] width 92 height 15
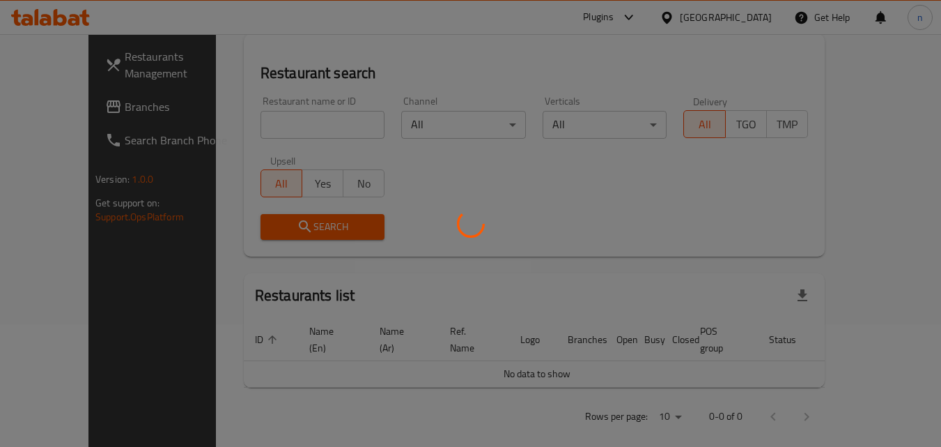
scroll to position [163, 0]
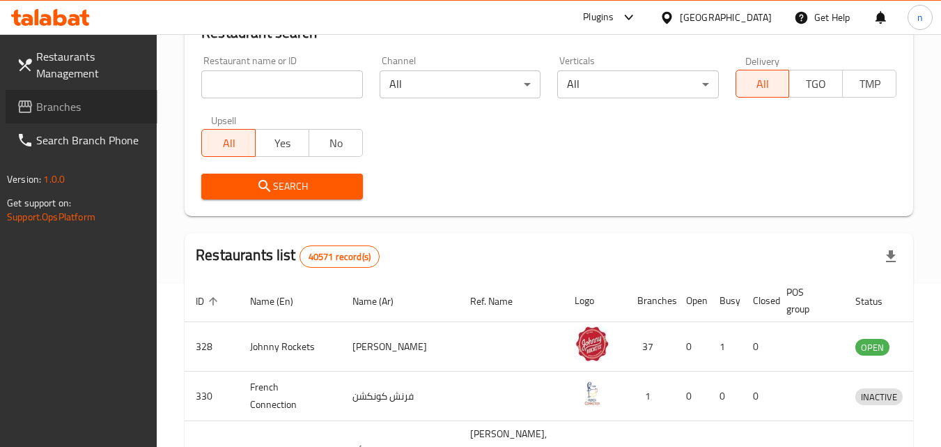
click at [80, 109] on span "Branches" at bounding box center [91, 106] width 110 height 17
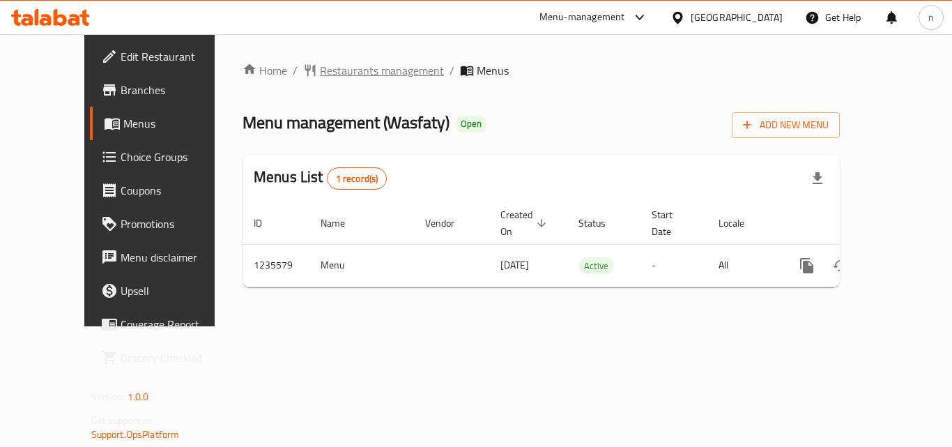
click at [323, 72] on span "Restaurants management" at bounding box center [382, 70] width 124 height 17
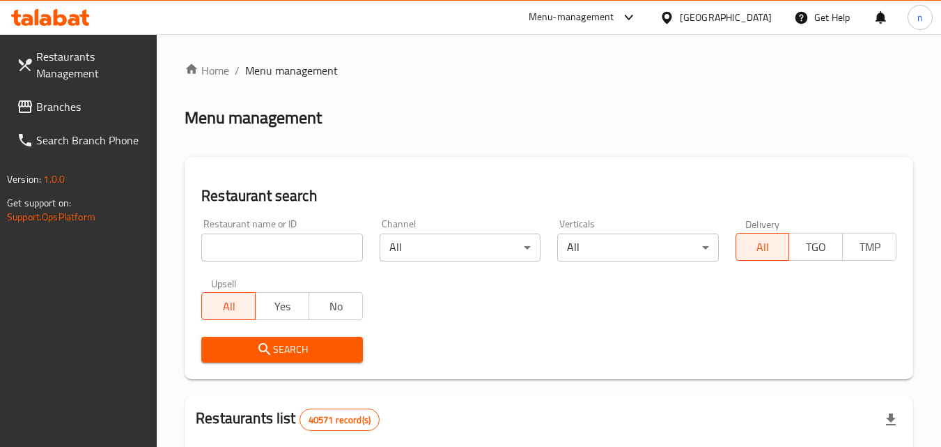
click at [321, 245] on input "search" at bounding box center [281, 247] width 161 height 28
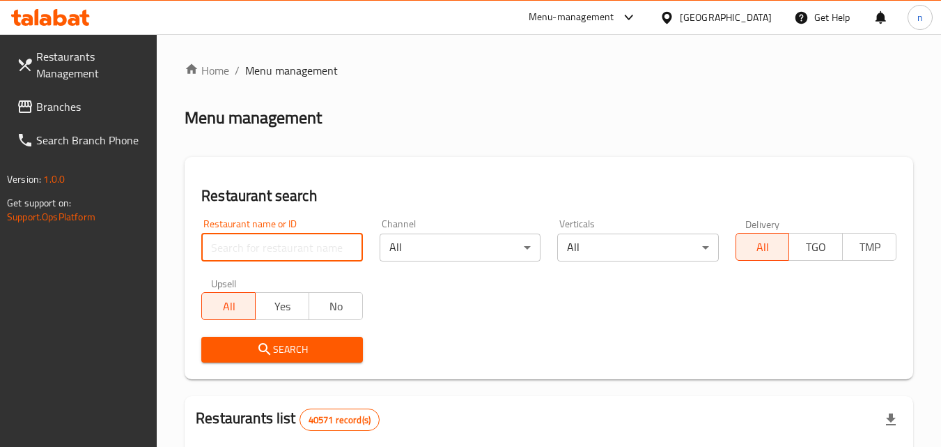
paste input "678776"
type input "678776"
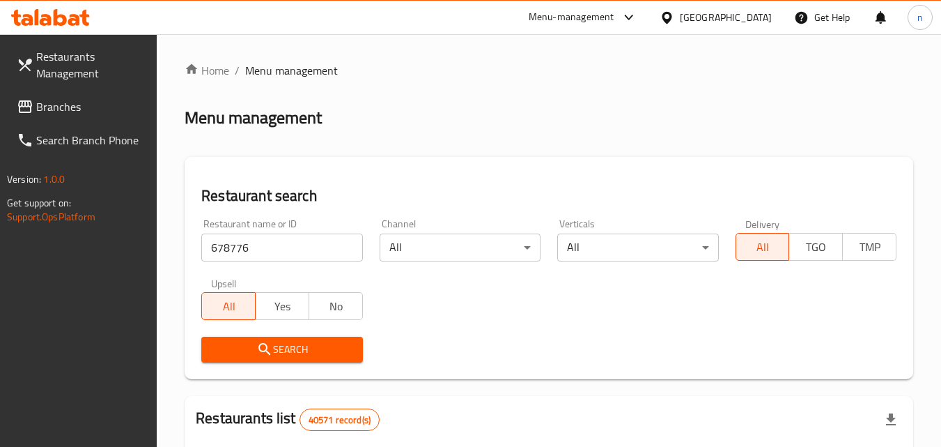
click at [327, 350] on span "Search" at bounding box center [281, 349] width 139 height 17
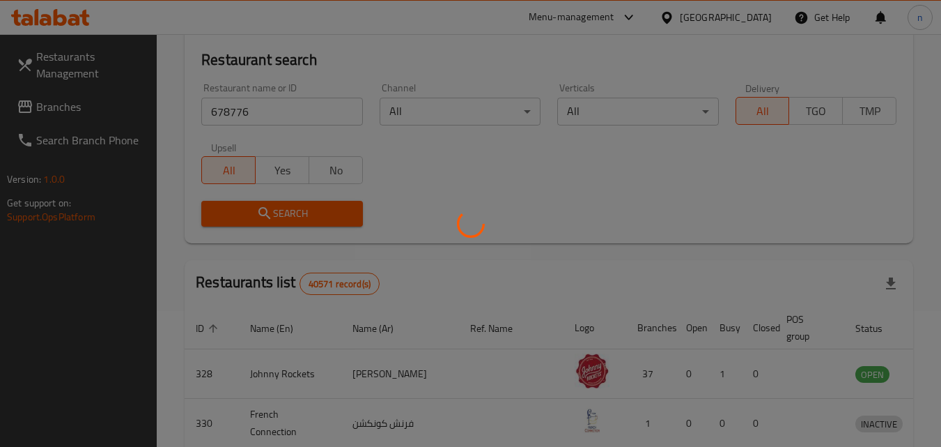
scroll to position [139, 0]
